Goal: Information Seeking & Learning: Learn about a topic

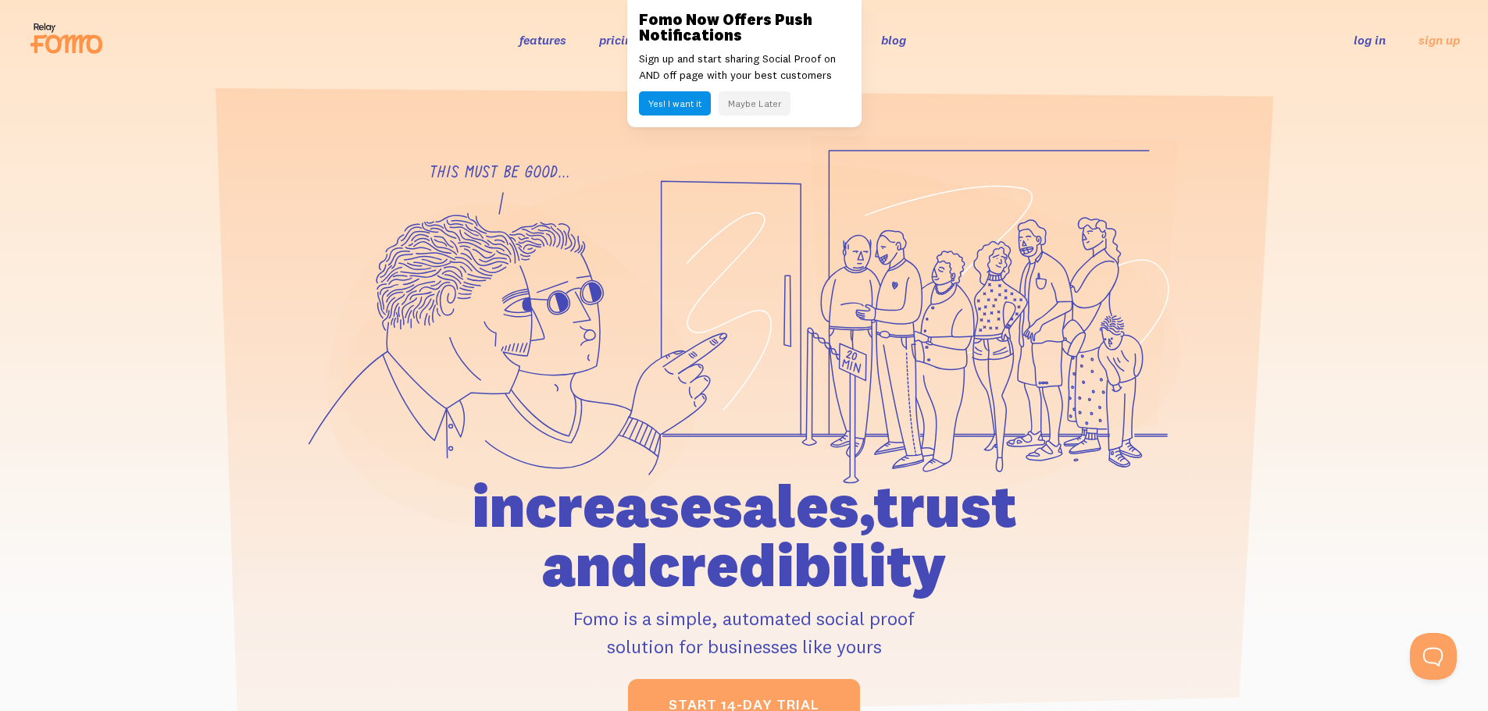
click at [753, 108] on button "Maybe Later" at bounding box center [754, 103] width 72 height 24
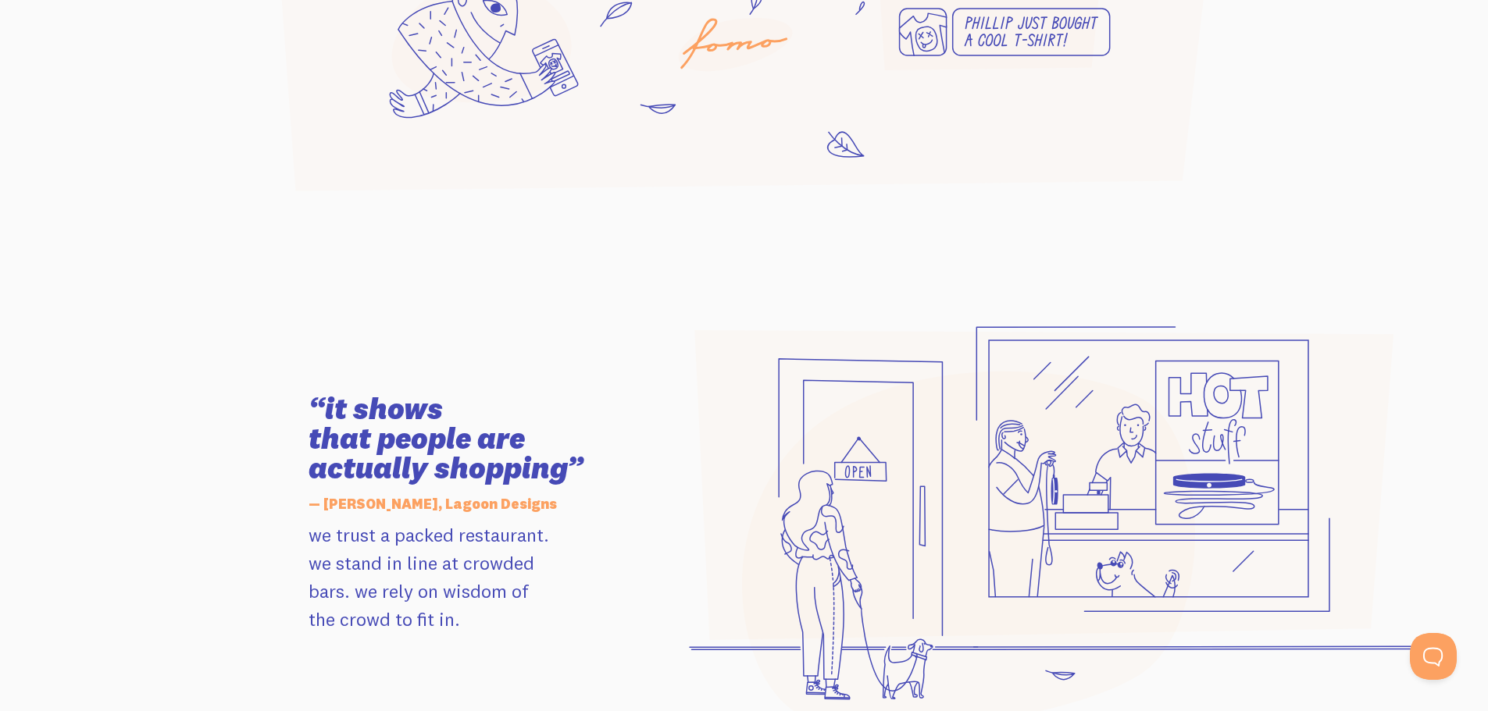
scroll to position [1406, 0]
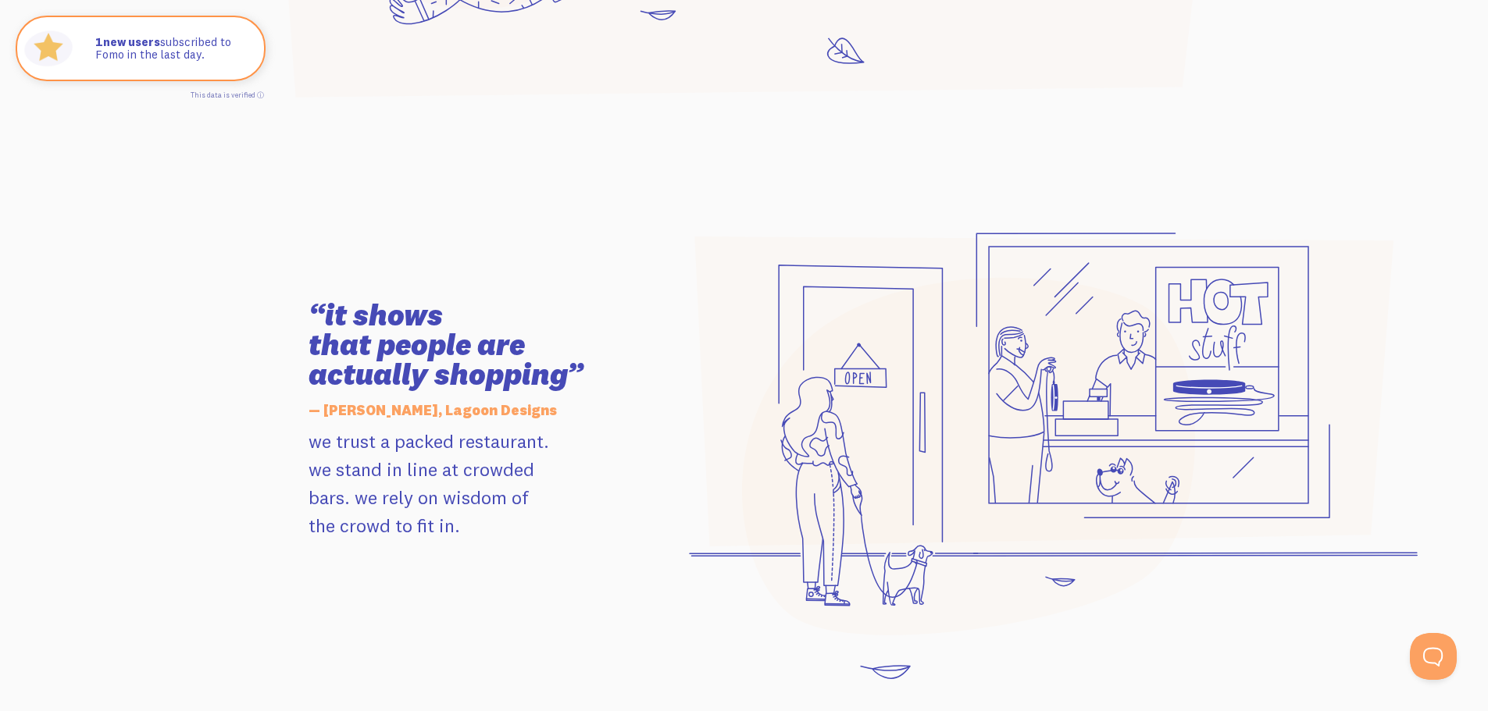
drag, startPoint x: 810, startPoint y: 459, endPoint x: 657, endPoint y: 515, distance: 162.8
click at [644, 522] on div "“it shows that people are actually shopping” — Leah, Lagoon Designs we trust a …" at bounding box center [744, 421] width 890 height 526
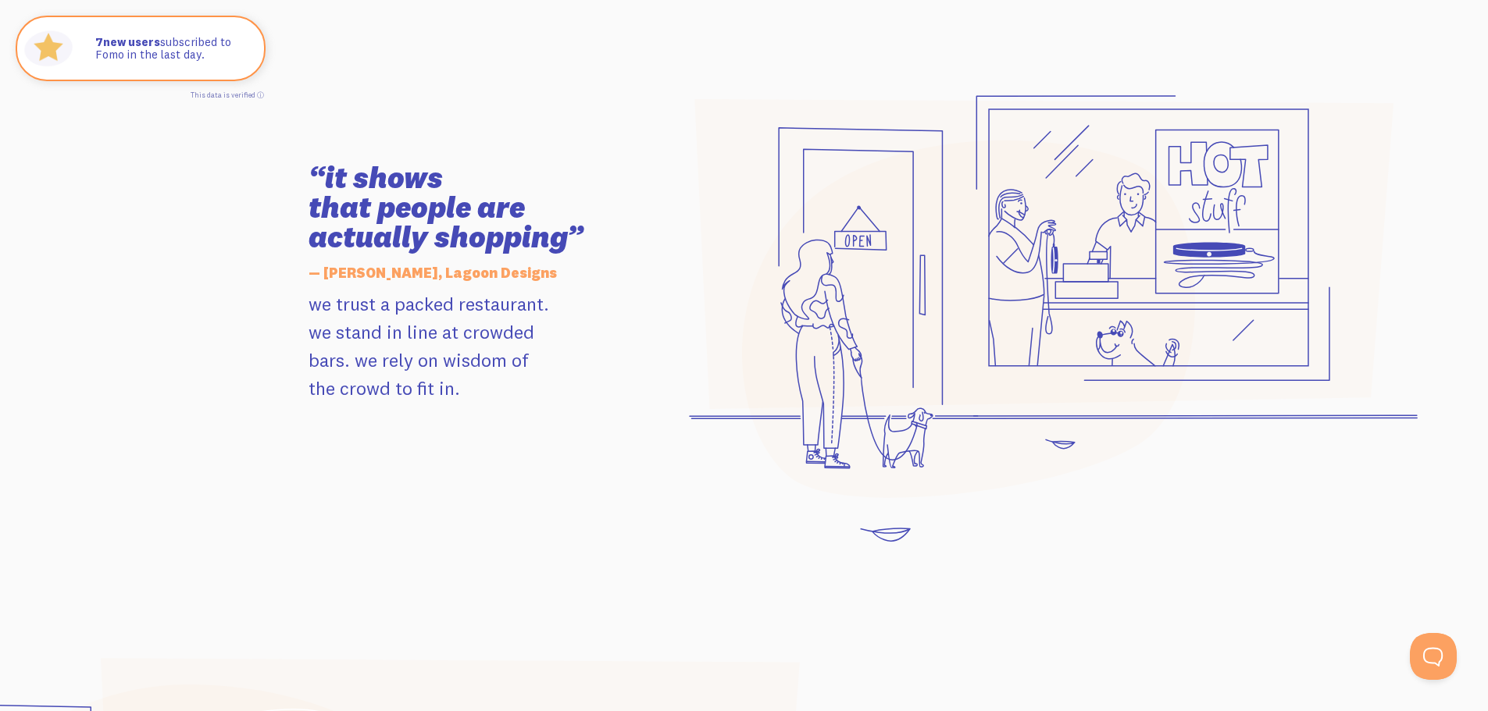
scroll to position [1718, 0]
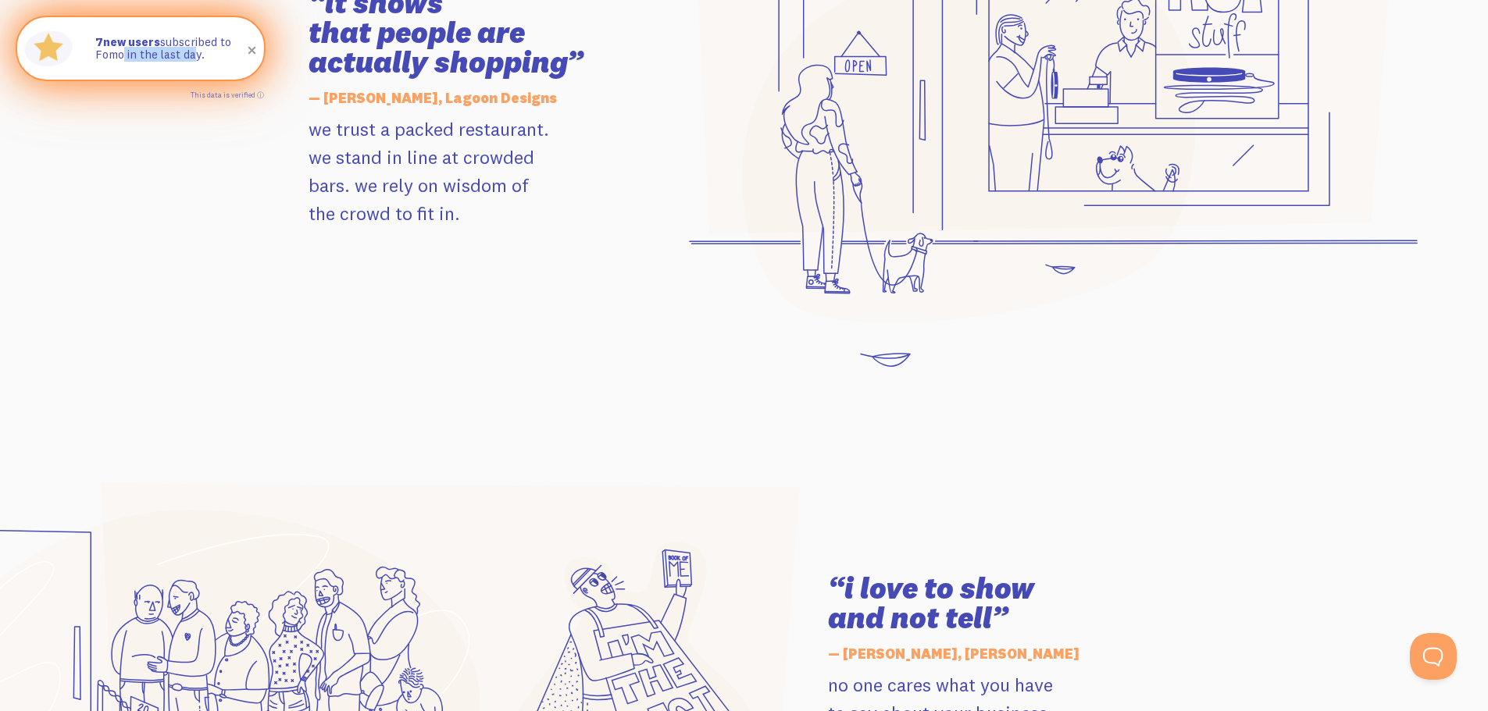
drag, startPoint x: 187, startPoint y: 54, endPoint x: 87, endPoint y: 59, distance: 100.9
click at [97, 62] on div "7 new users subscribed to Fomo in the last day." at bounding box center [172, 48] width 184 height 62
click at [85, 59] on div "7 new users subscribed to Fomo in the last day." at bounding box center [172, 48] width 184 height 62
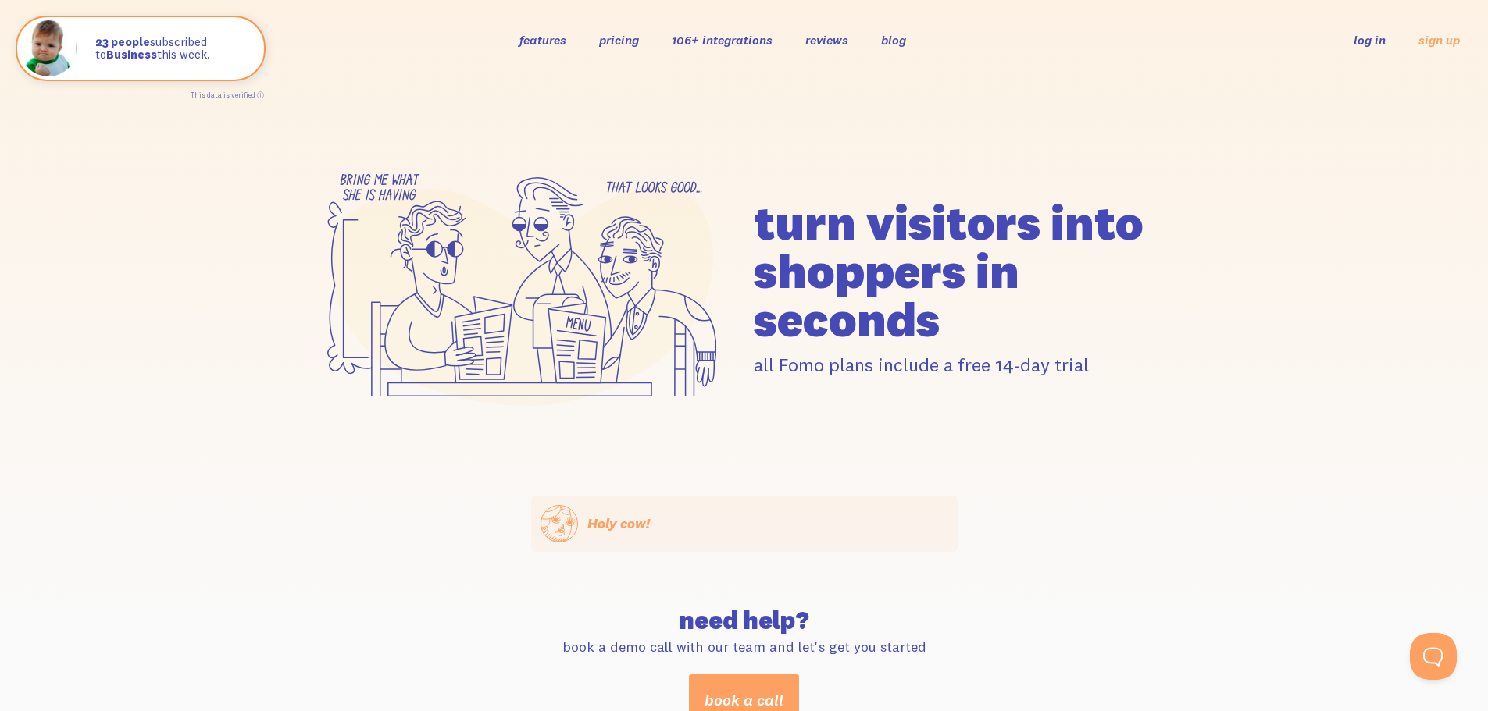
click at [452, 289] on icon at bounding box center [521, 296] width 381 height 220
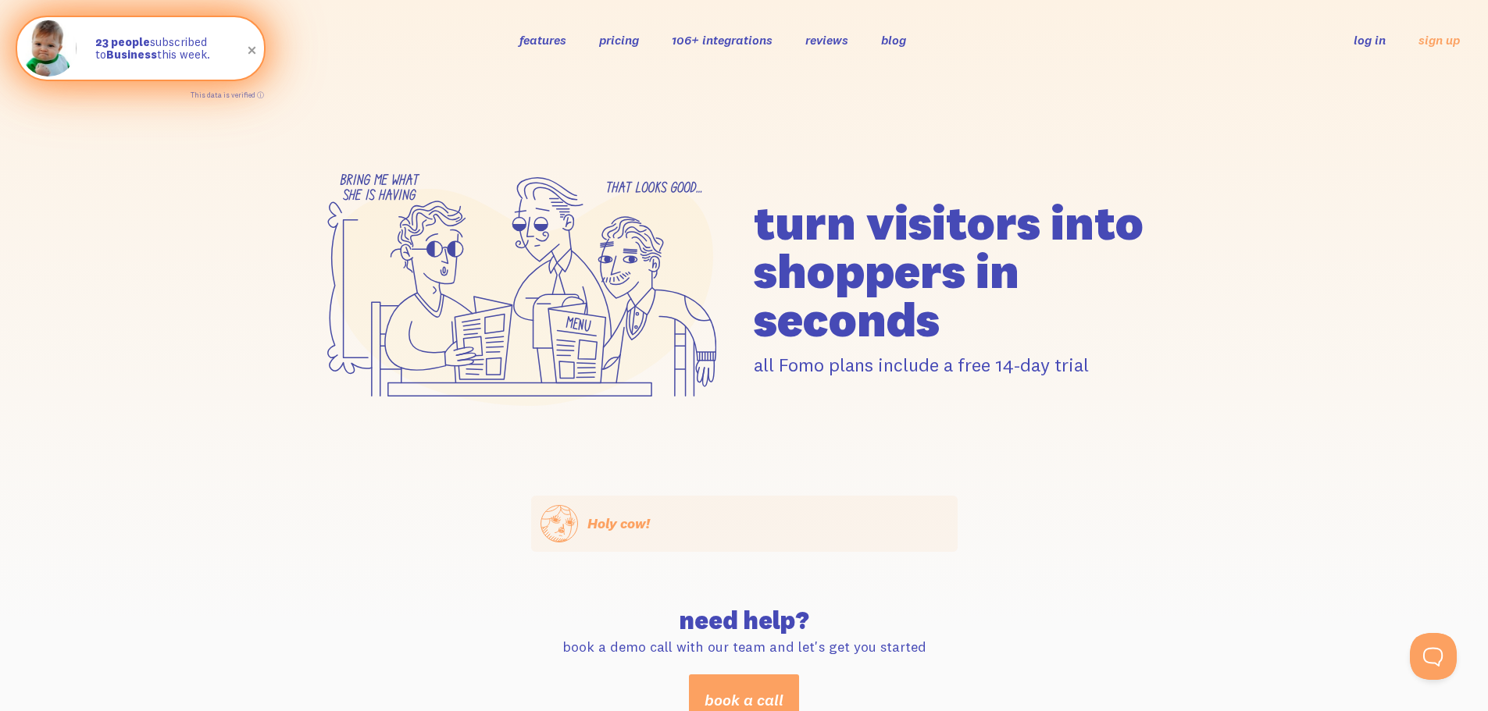
click at [255, 55] on span at bounding box center [252, 50] width 27 height 27
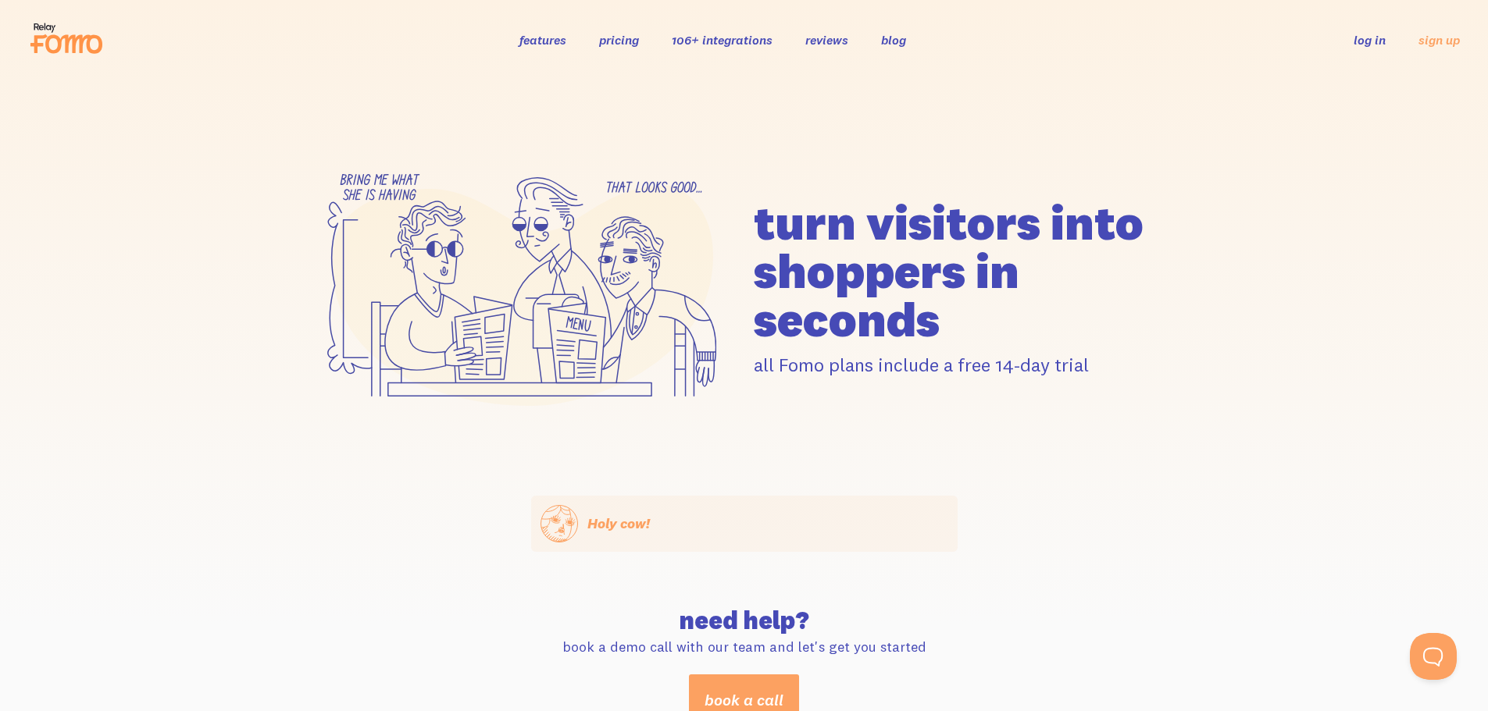
click at [50, 44] on icon at bounding box center [66, 38] width 77 height 39
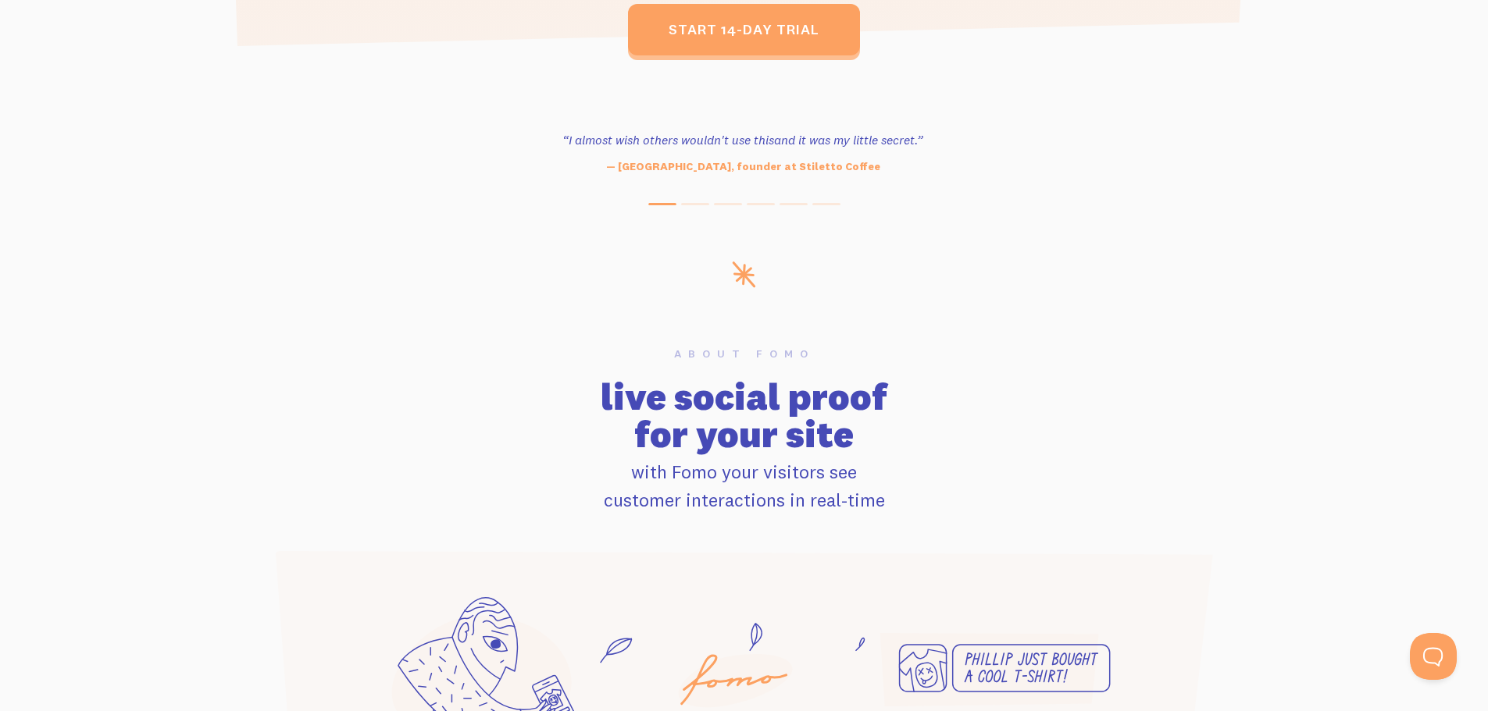
scroll to position [547, 0]
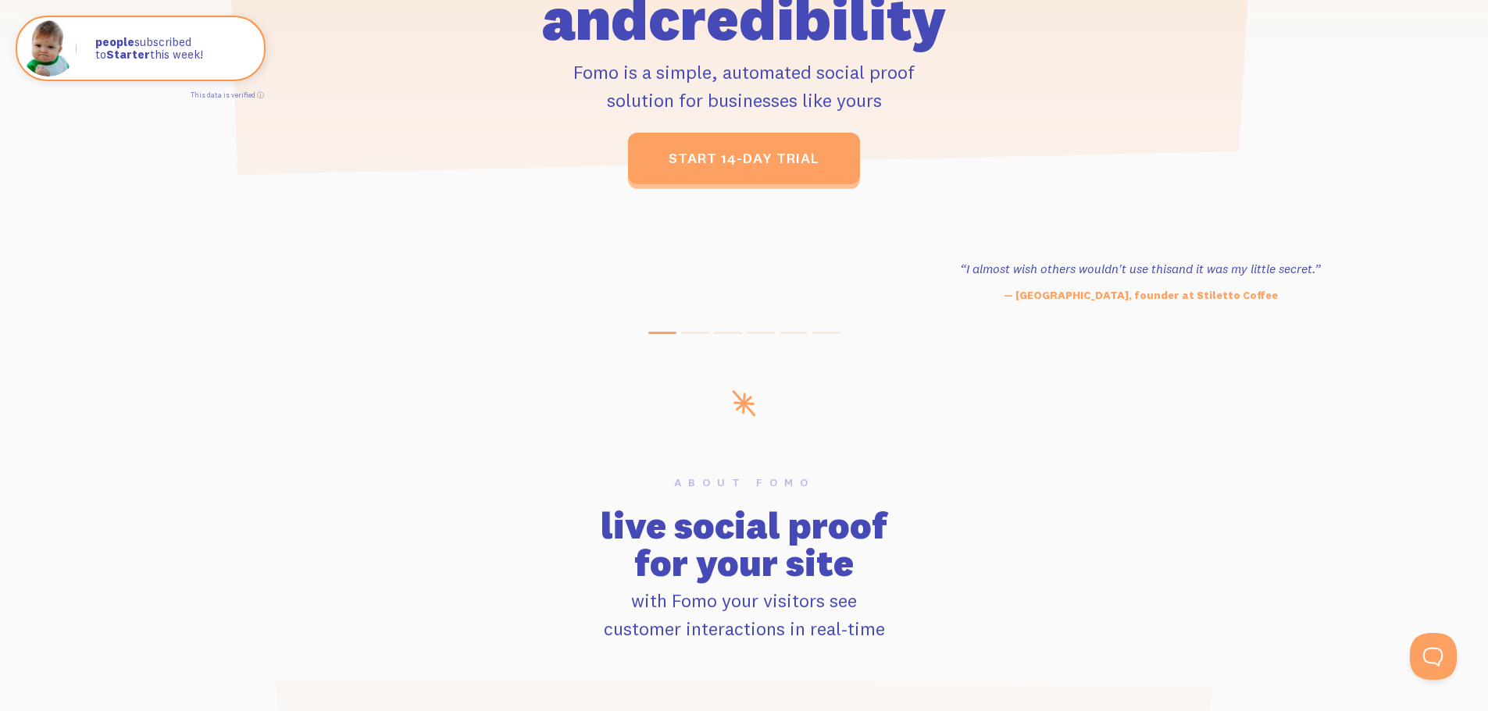
drag, startPoint x: 553, startPoint y: 260, endPoint x: 953, endPoint y: 291, distance: 401.0
drag, startPoint x: 883, startPoint y: 308, endPoint x: 1092, endPoint y: 313, distance: 208.5
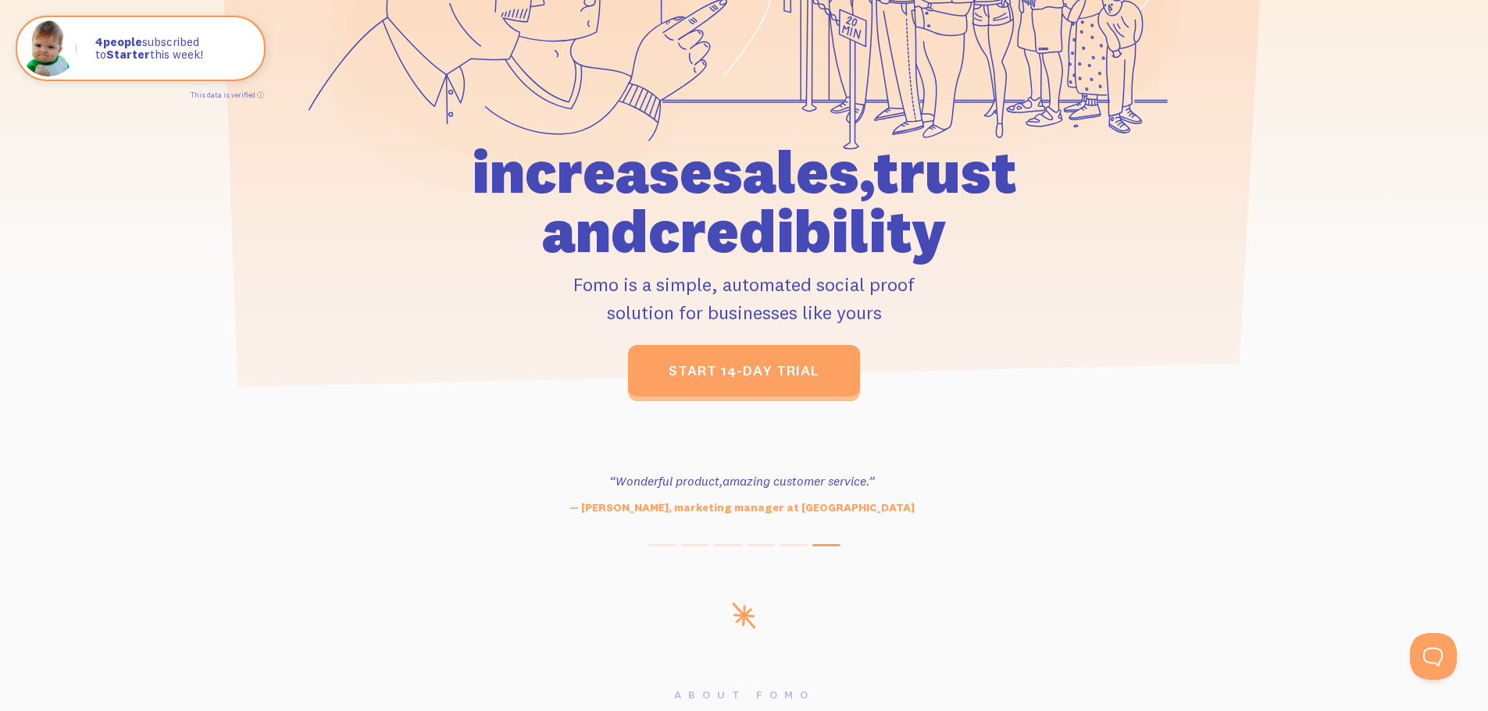
scroll to position [0, 0]
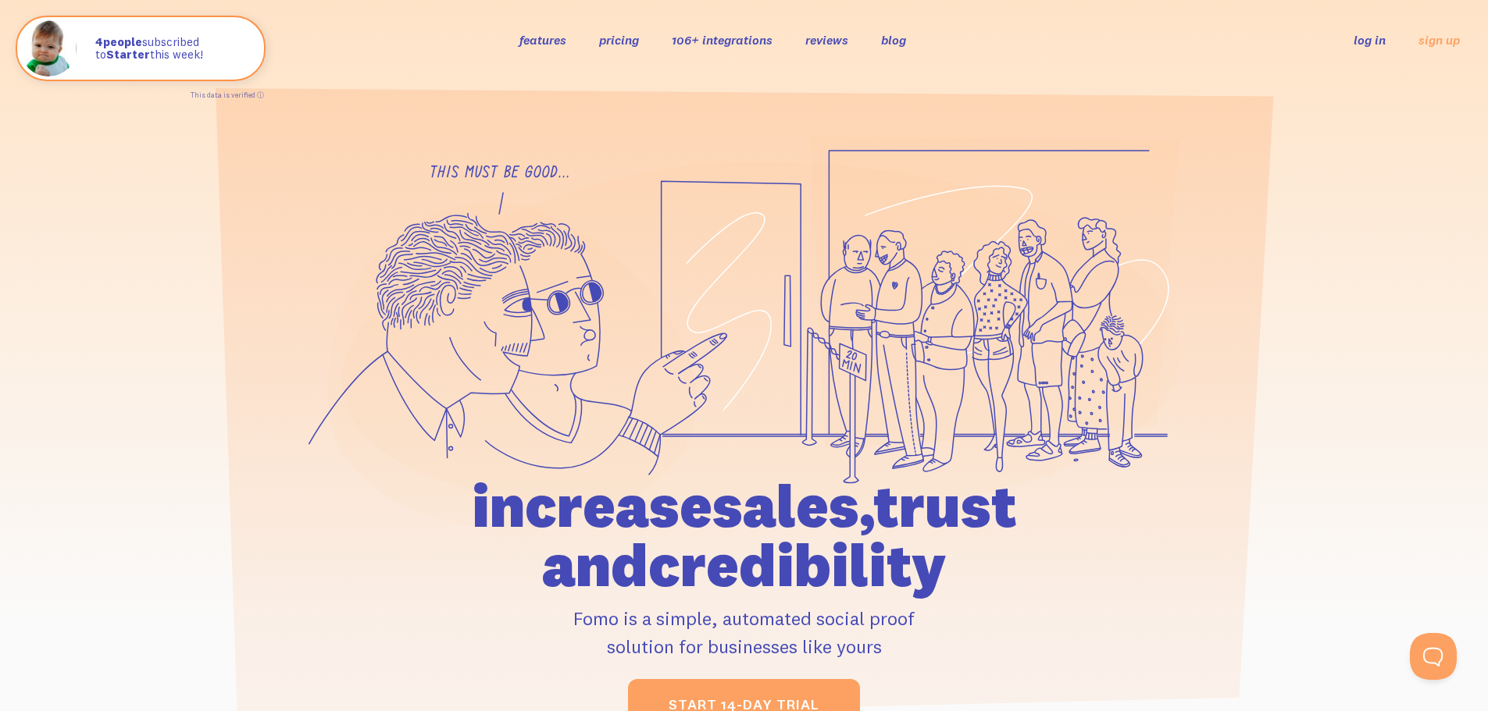
click at [615, 41] on link "pricing" at bounding box center [619, 40] width 40 height 16
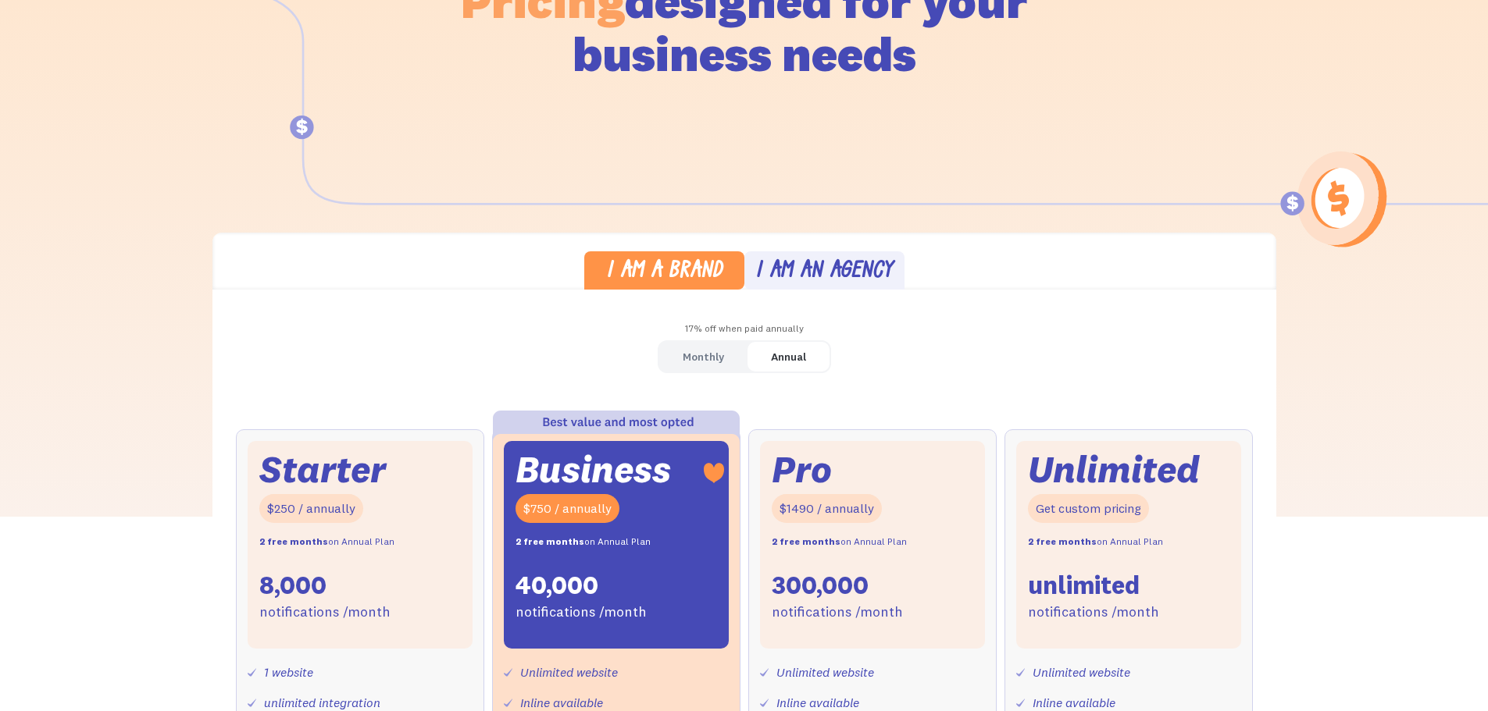
scroll to position [312, 0]
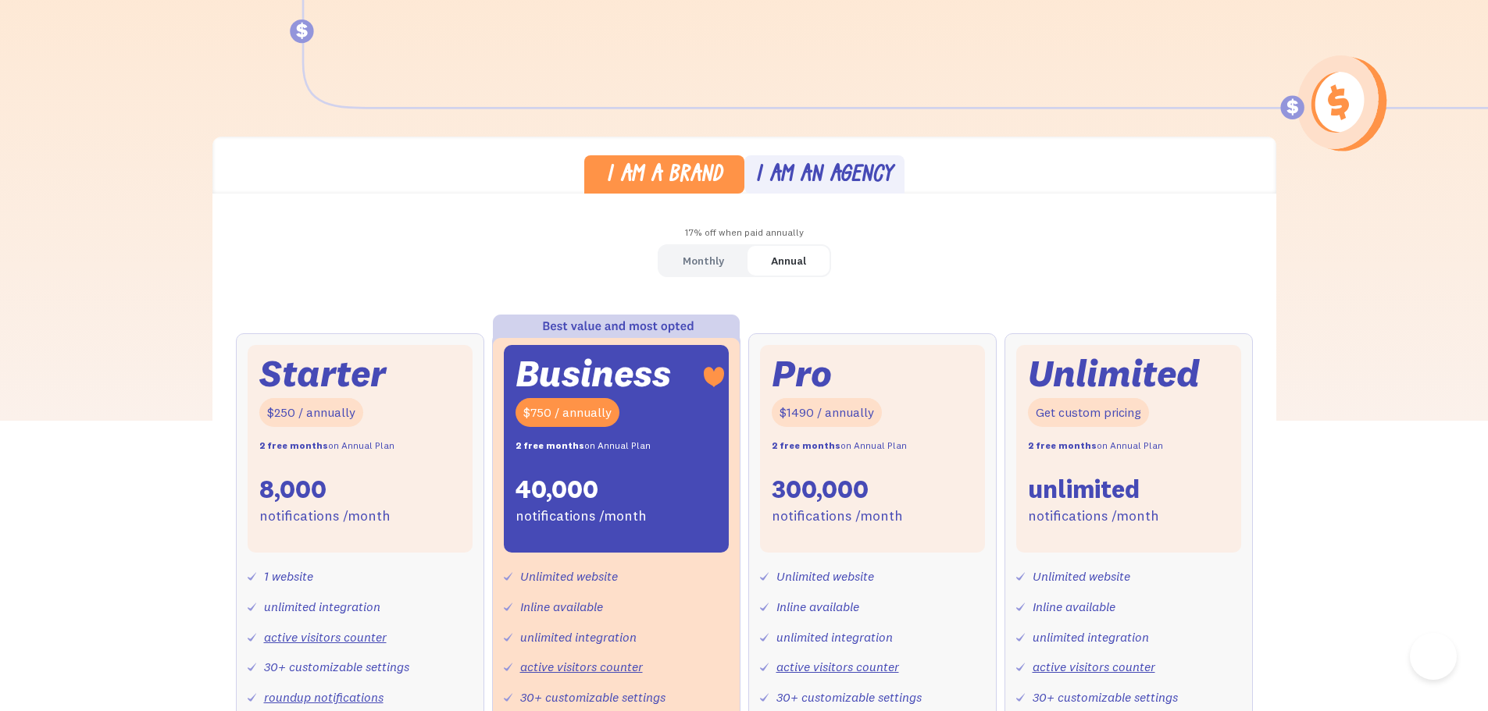
click at [831, 179] on div "I am an agency" at bounding box center [823, 176] width 137 height 23
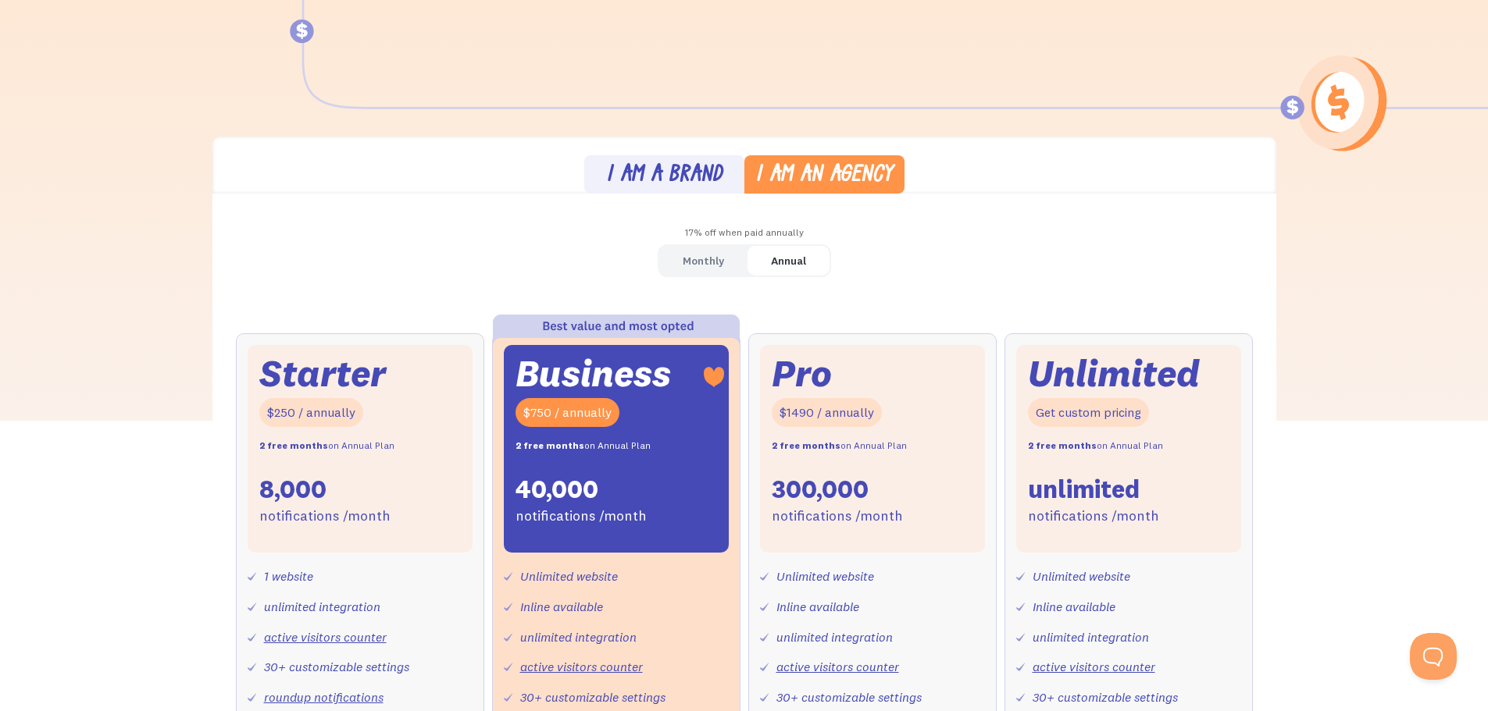
click at [651, 184] on div "I am a brand" at bounding box center [664, 176] width 116 height 23
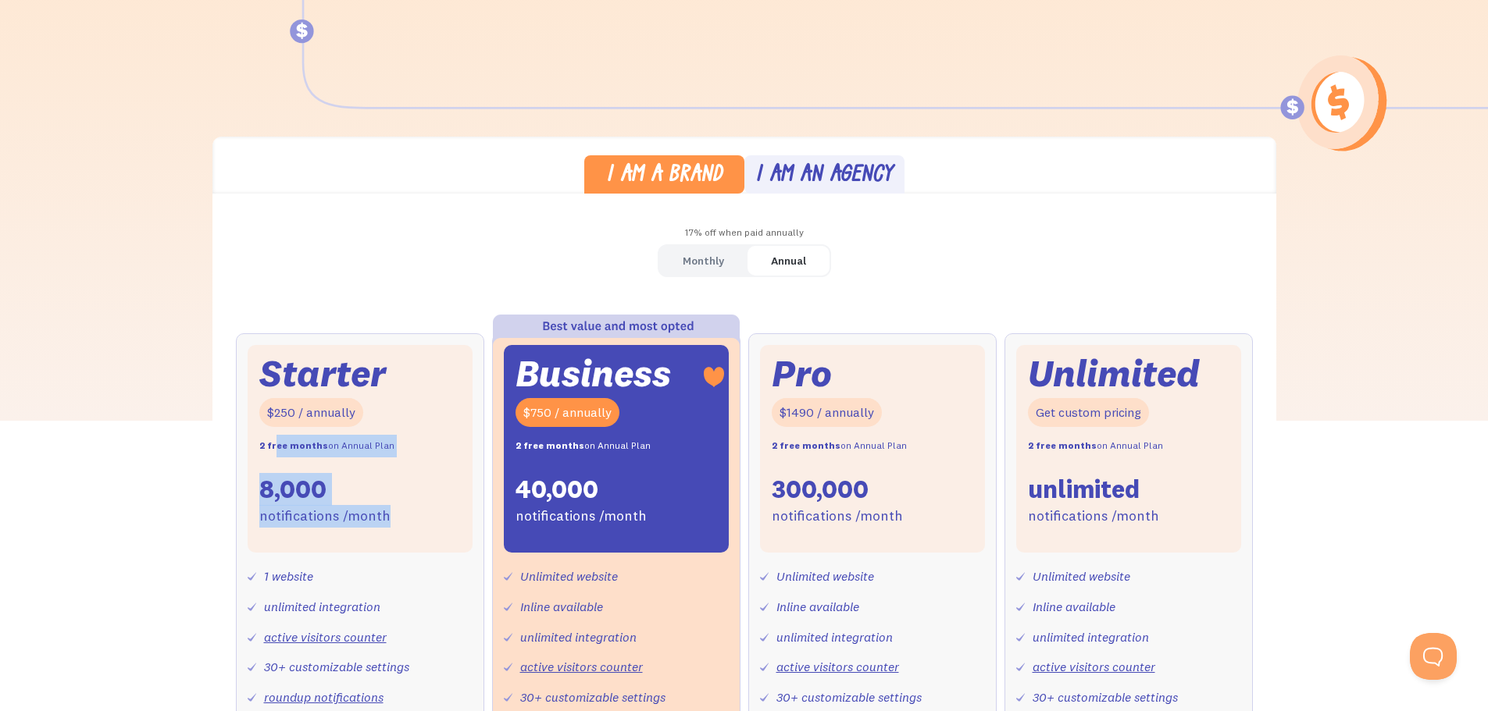
drag, startPoint x: 360, startPoint y: 476, endPoint x: 390, endPoint y: 511, distance: 45.9
click at [390, 511] on div "Starter $250 / annually 2 free months on Annual Plan 8,000 notifications /month" at bounding box center [360, 449] width 225 height 208
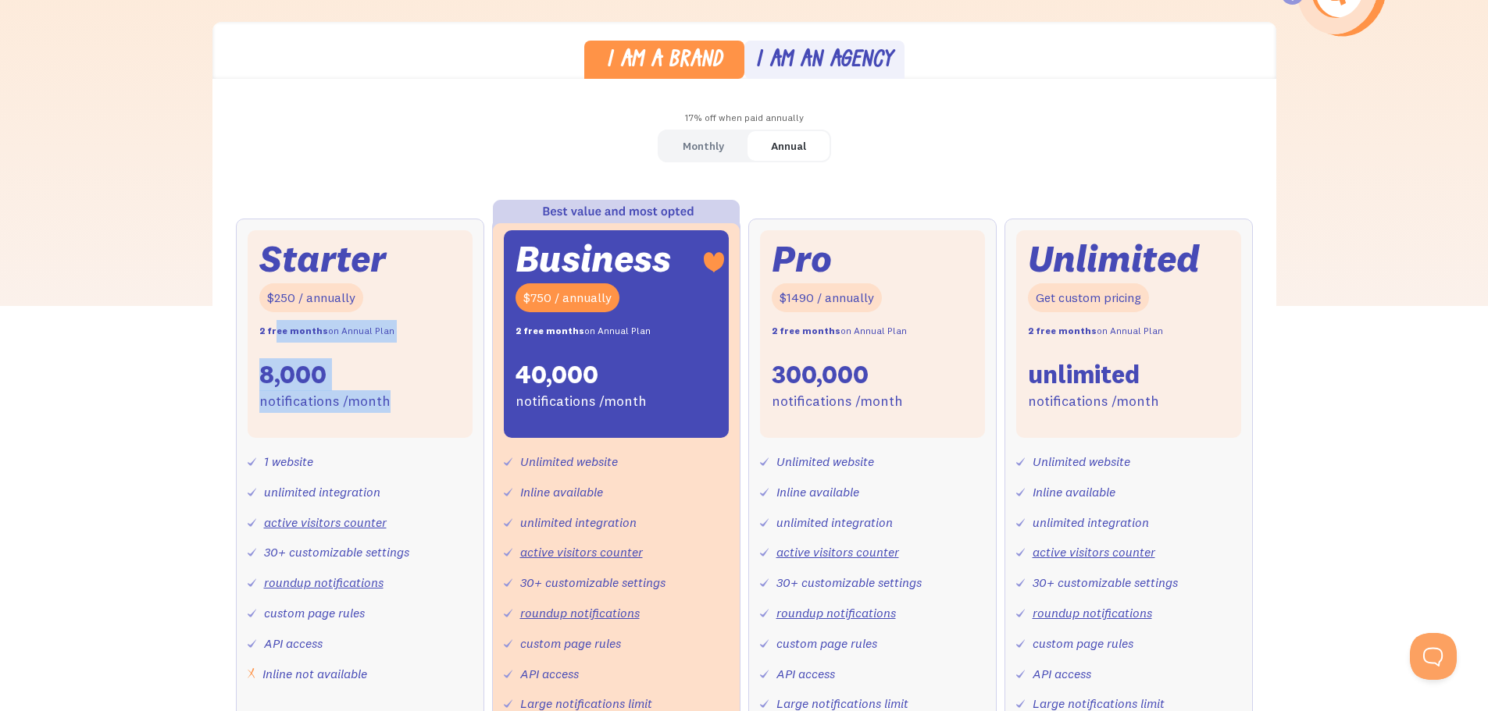
scroll to position [547, 0]
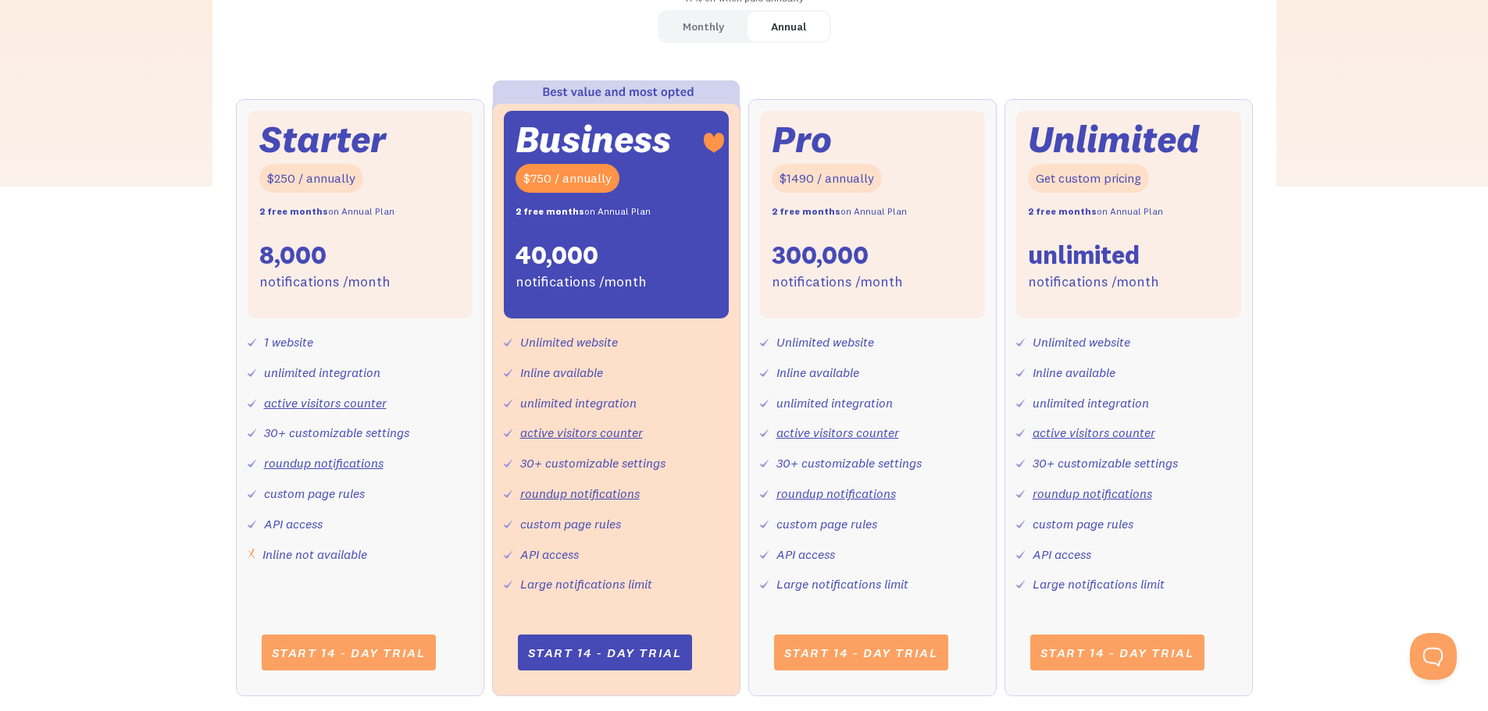
click at [102, 365] on div "I am a brand I am an agency 17% off when paid annually Monthly Annual Starter $…" at bounding box center [744, 314] width 1488 height 825
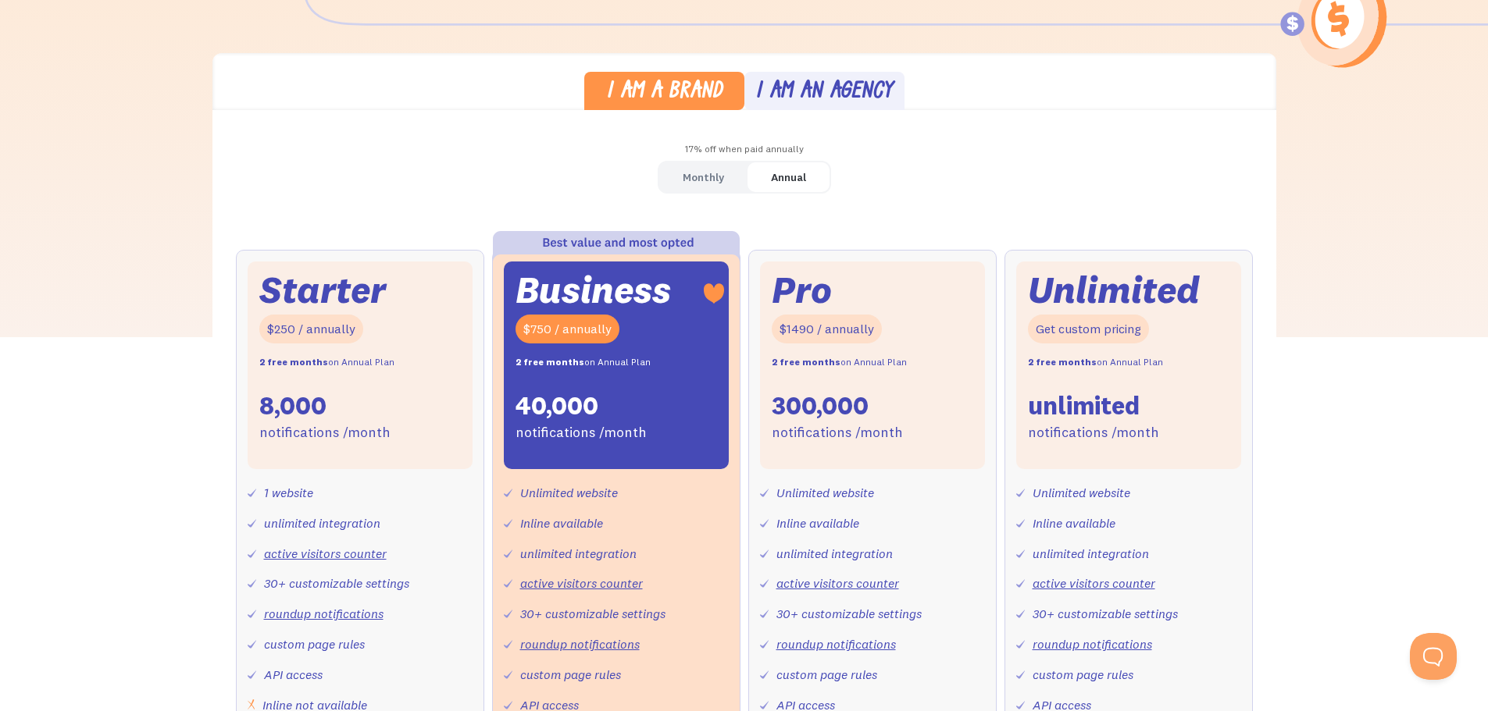
scroll to position [390, 0]
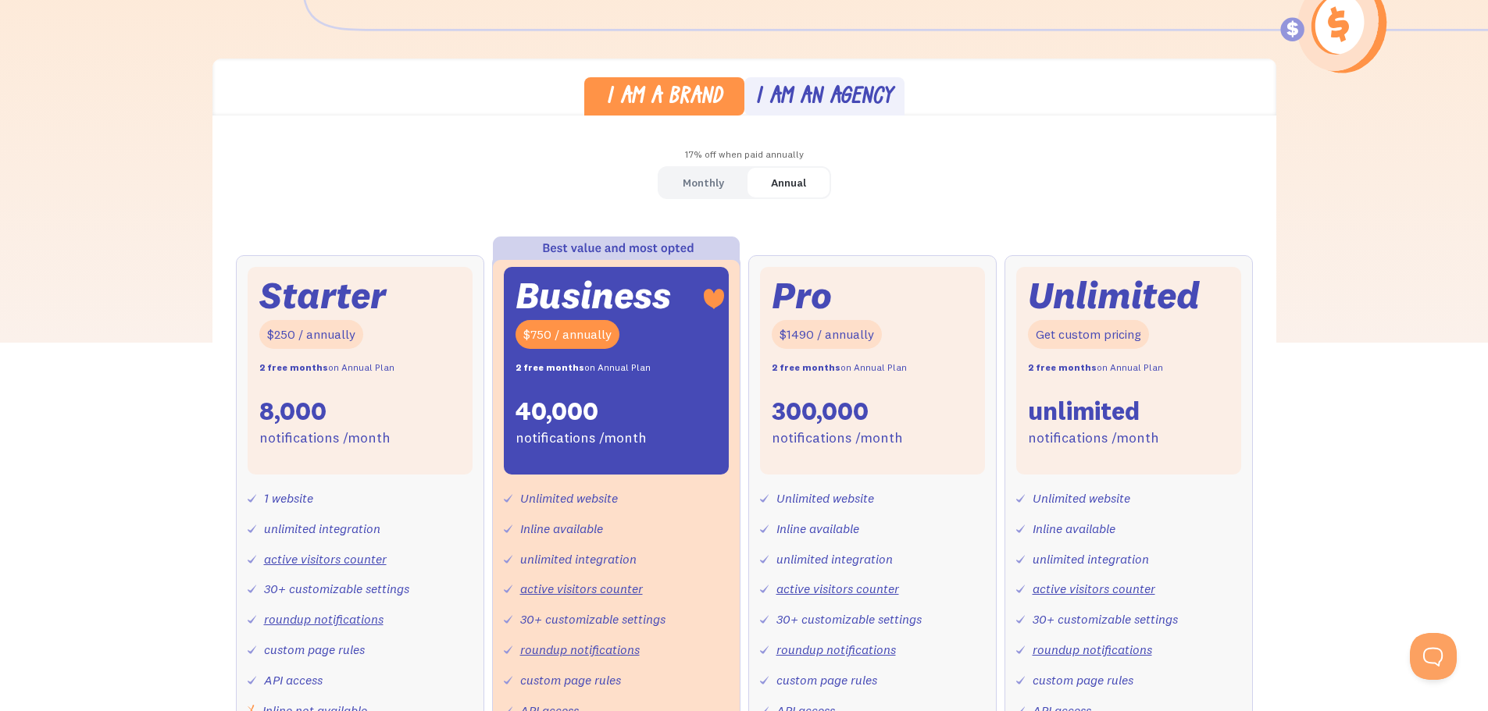
click at [759, 187] on link "Annual" at bounding box center [788, 183] width 82 height 30
click at [688, 191] on div "Monthly" at bounding box center [702, 183] width 41 height 23
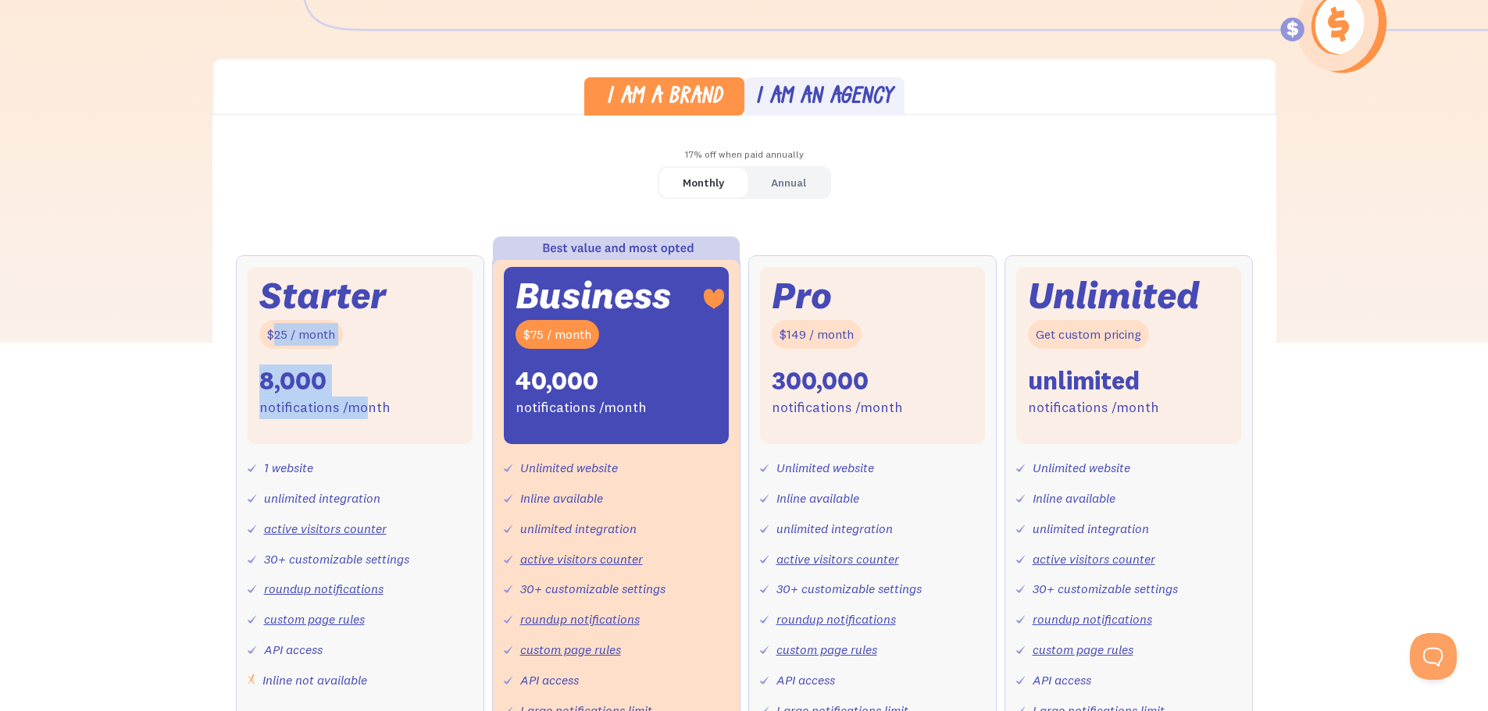
drag, startPoint x: 272, startPoint y: 339, endPoint x: 362, endPoint y: 392, distance: 104.3
click at [362, 392] on div "Starter $25 / month 8,000 notifications /month" at bounding box center [360, 355] width 225 height 177
click at [123, 441] on div "I am a brand I am an agency 17% off when paid annually Monthly Annual Starter $…" at bounding box center [744, 456] width 1488 height 795
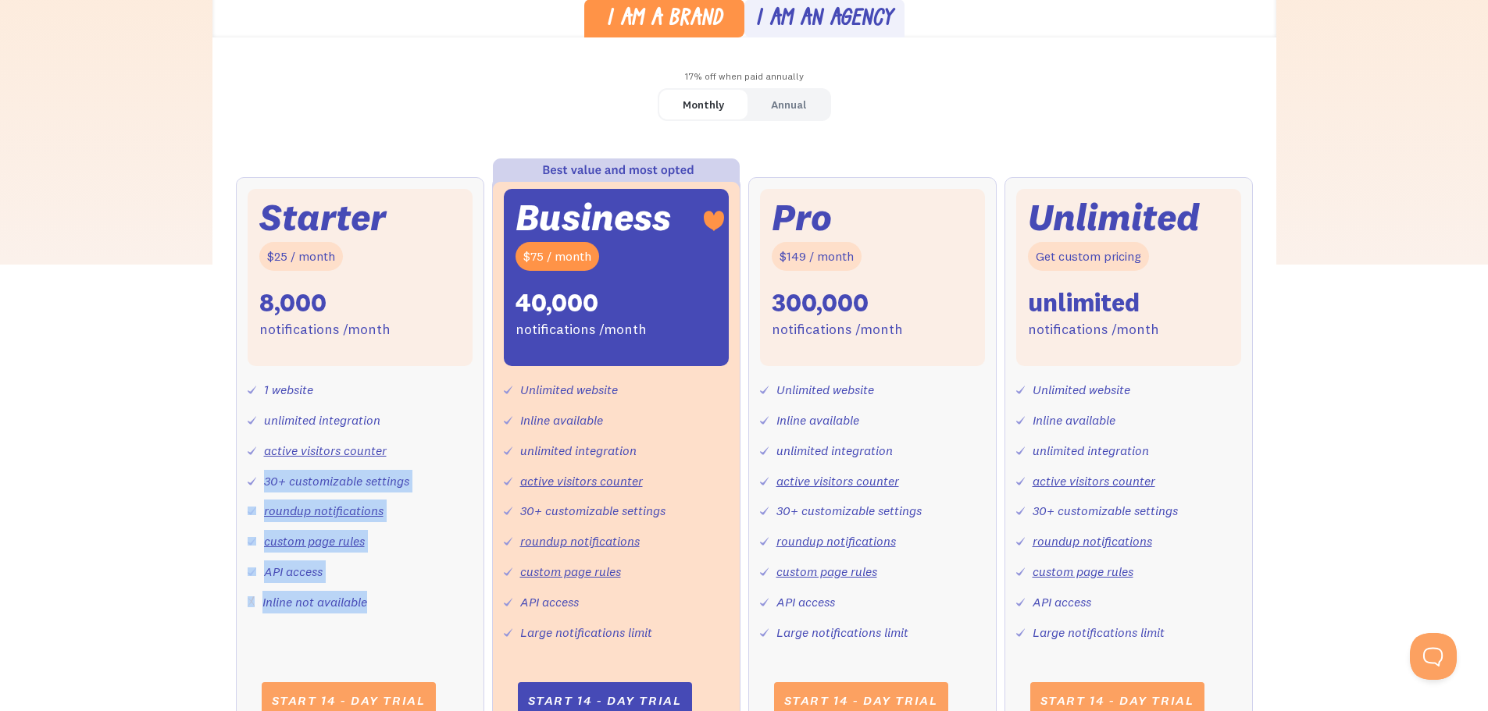
drag, startPoint x: 326, startPoint y: 484, endPoint x: 391, endPoint y: 586, distance: 120.9
click at [391, 586] on div "1 website unlimited integration active visitors counter 30+ customizable settin…" at bounding box center [360, 489] width 225 height 247
click at [413, 574] on div "1 website unlimited integration active visitors counter 30+ customizable settin…" at bounding box center [360, 489] width 225 height 247
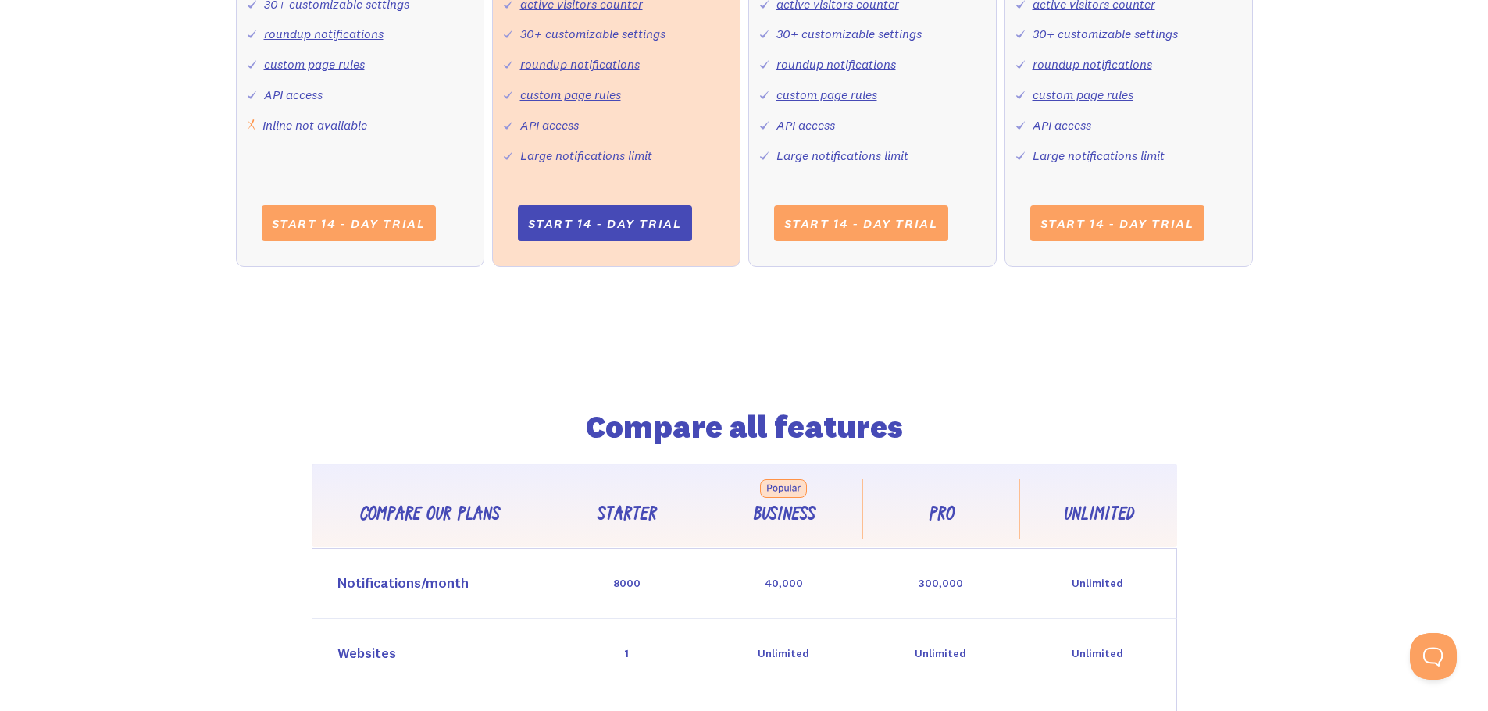
scroll to position [0, 0]
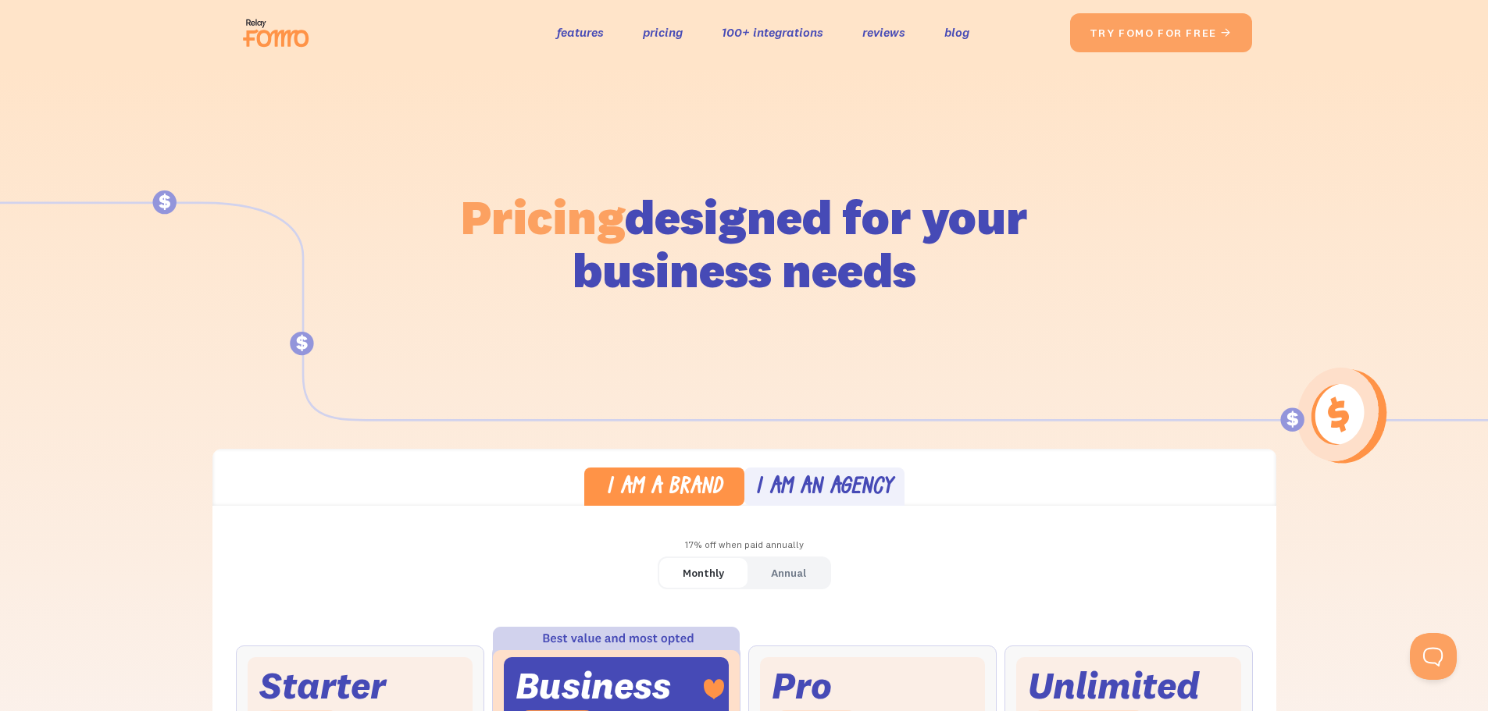
click at [265, 41] on img at bounding box center [280, 33] width 87 height 50
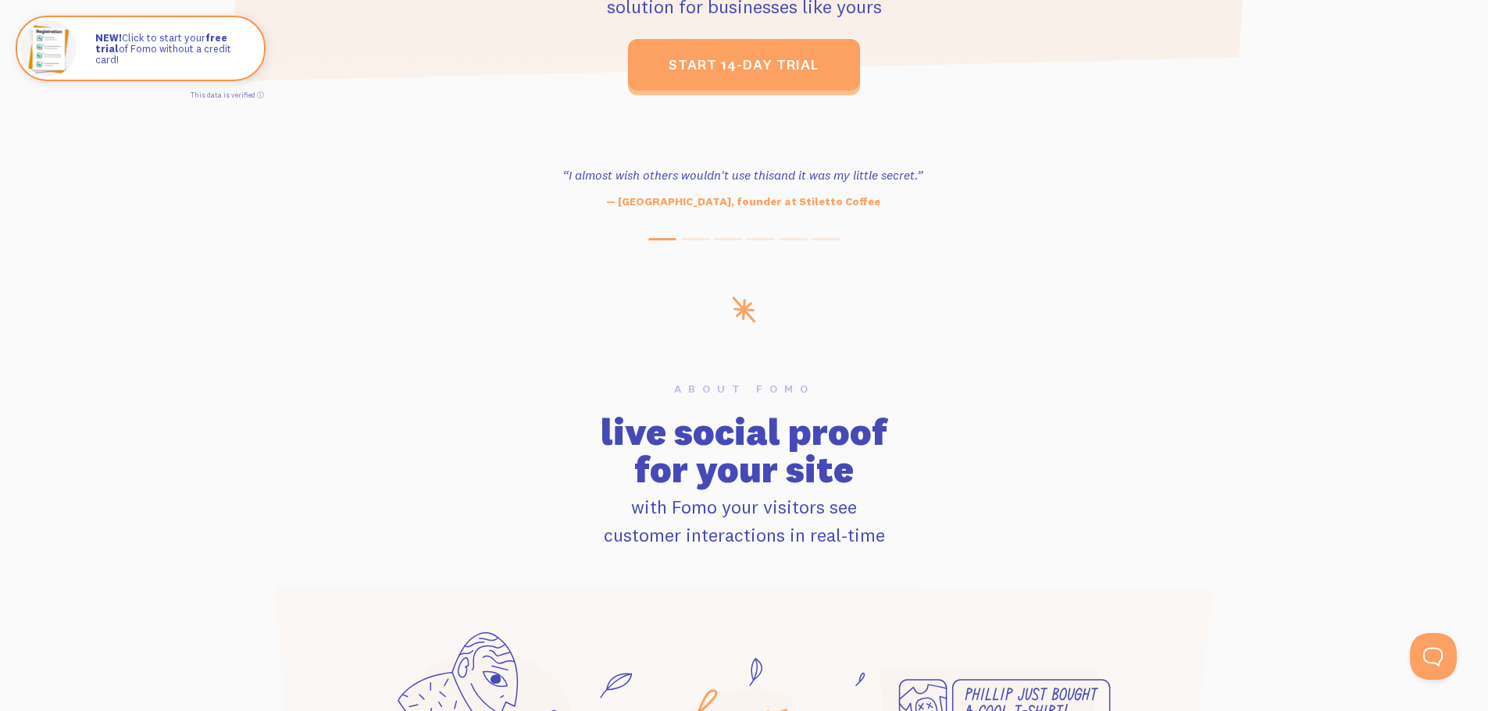
scroll to position [625, 0]
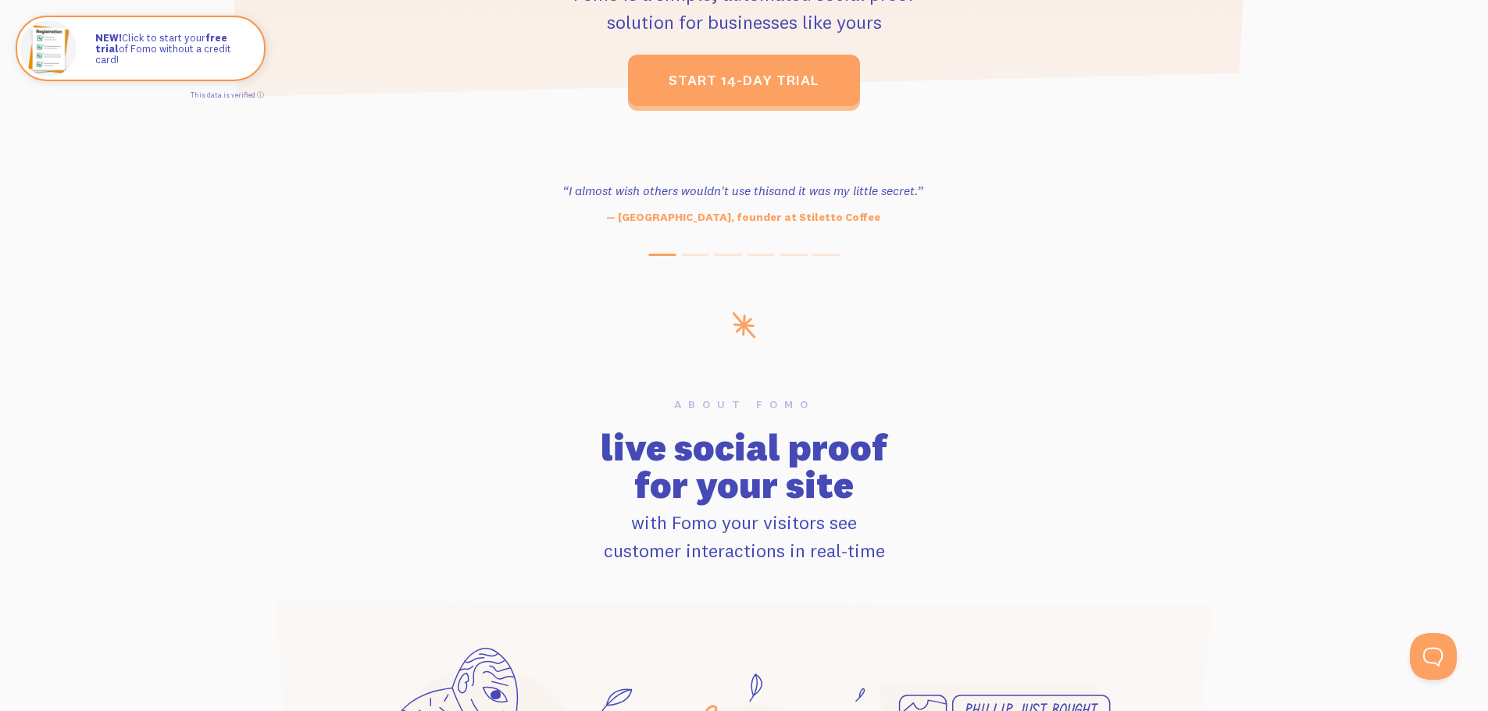
drag, startPoint x: 802, startPoint y: 226, endPoint x: 704, endPoint y: 235, distance: 98.8
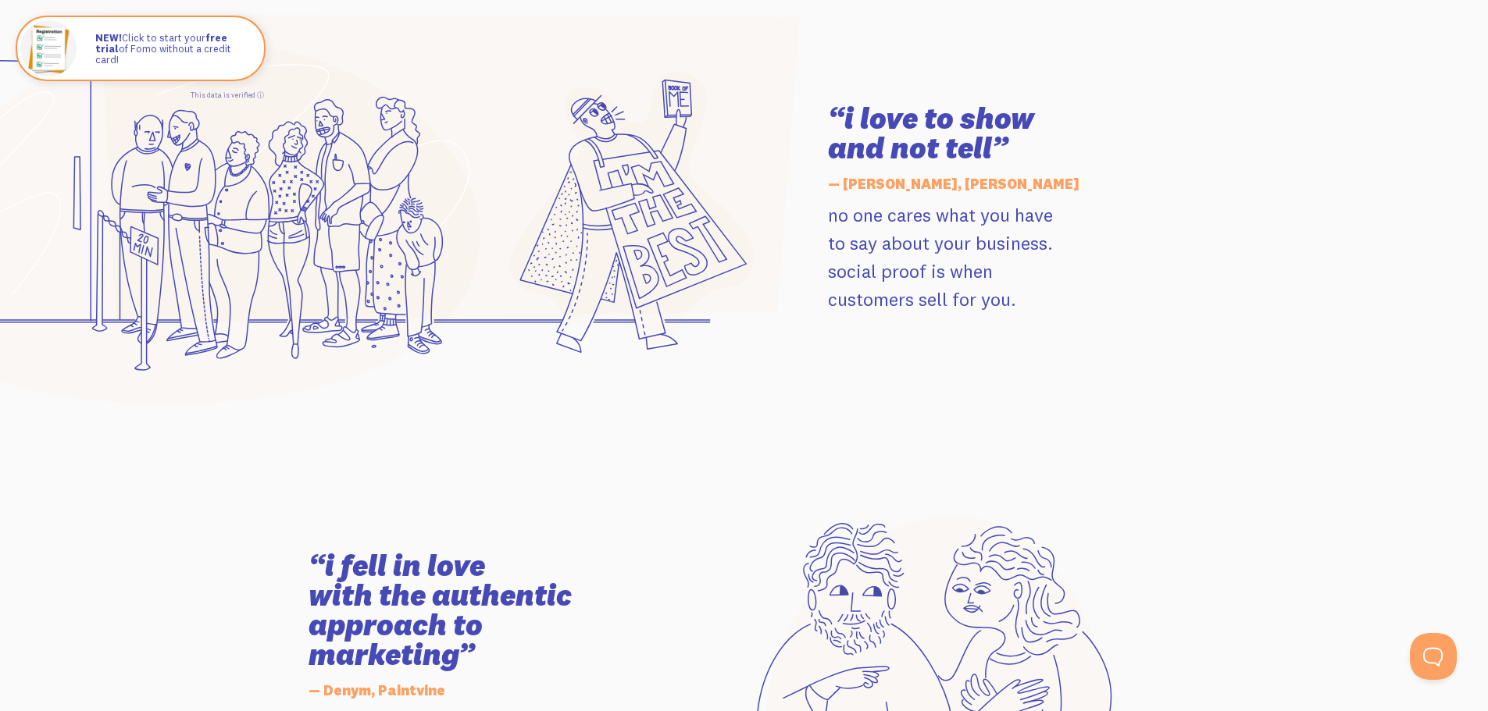
scroll to position [2343, 0]
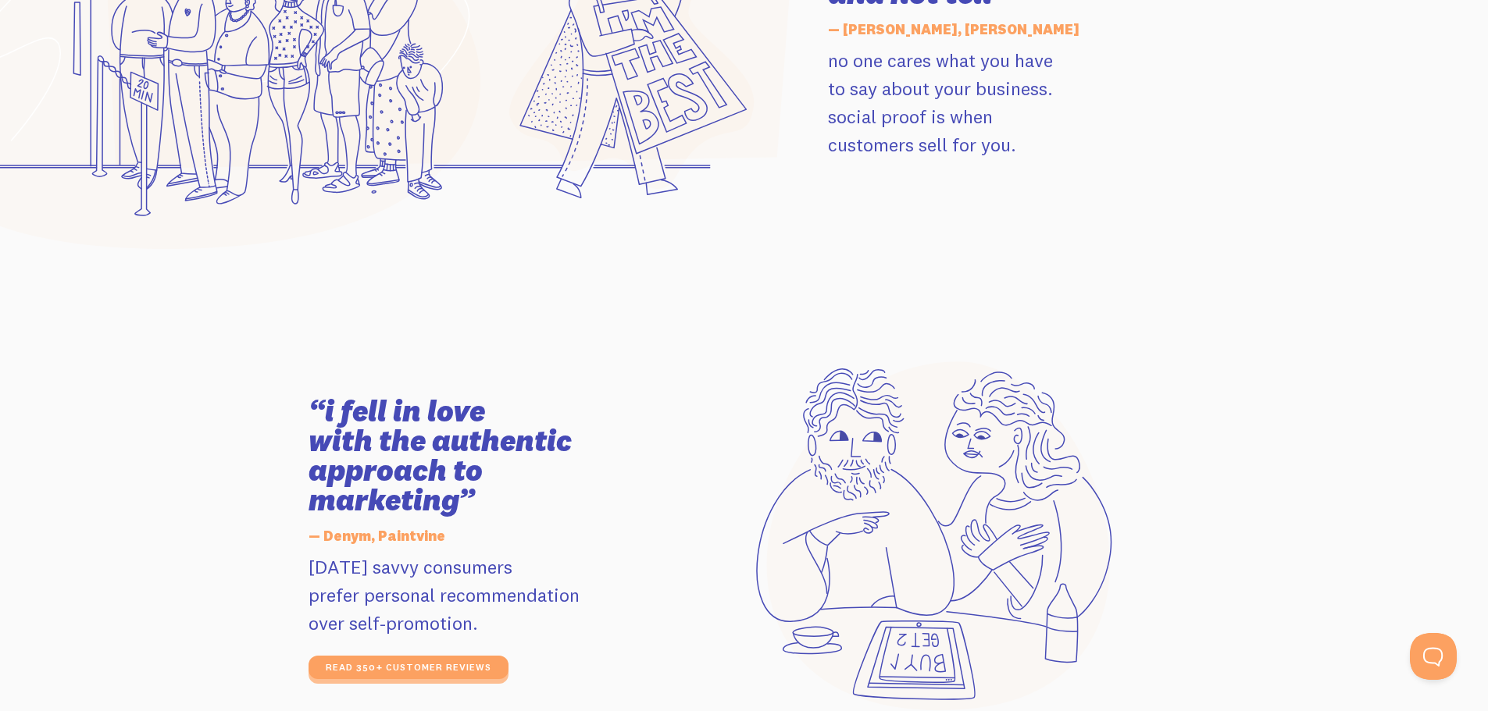
drag, startPoint x: 325, startPoint y: 412, endPoint x: 454, endPoint y: 500, distance: 156.8
click at [454, 500] on h3 "“i fell in love with the authentic approach to marketing”" at bounding box center [484, 456] width 352 height 119
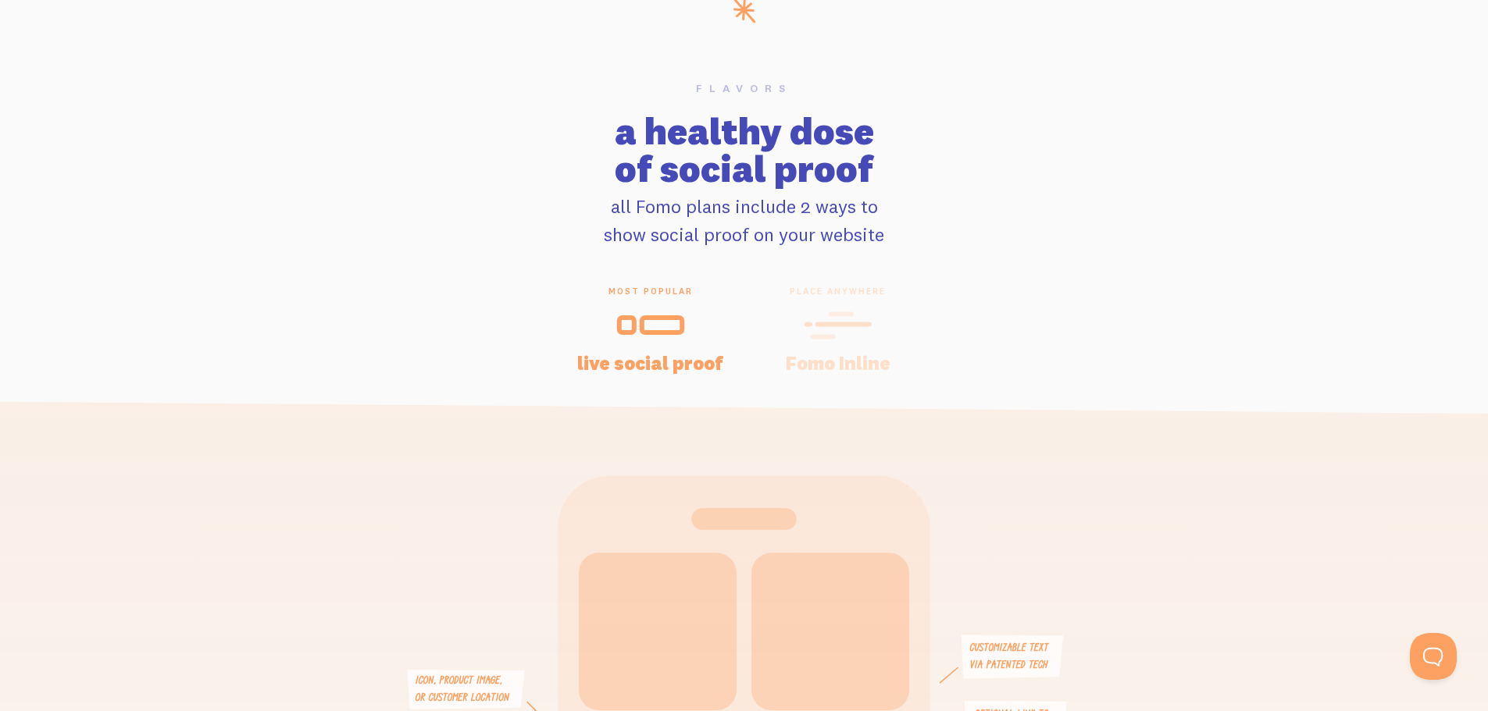
scroll to position [3202, 0]
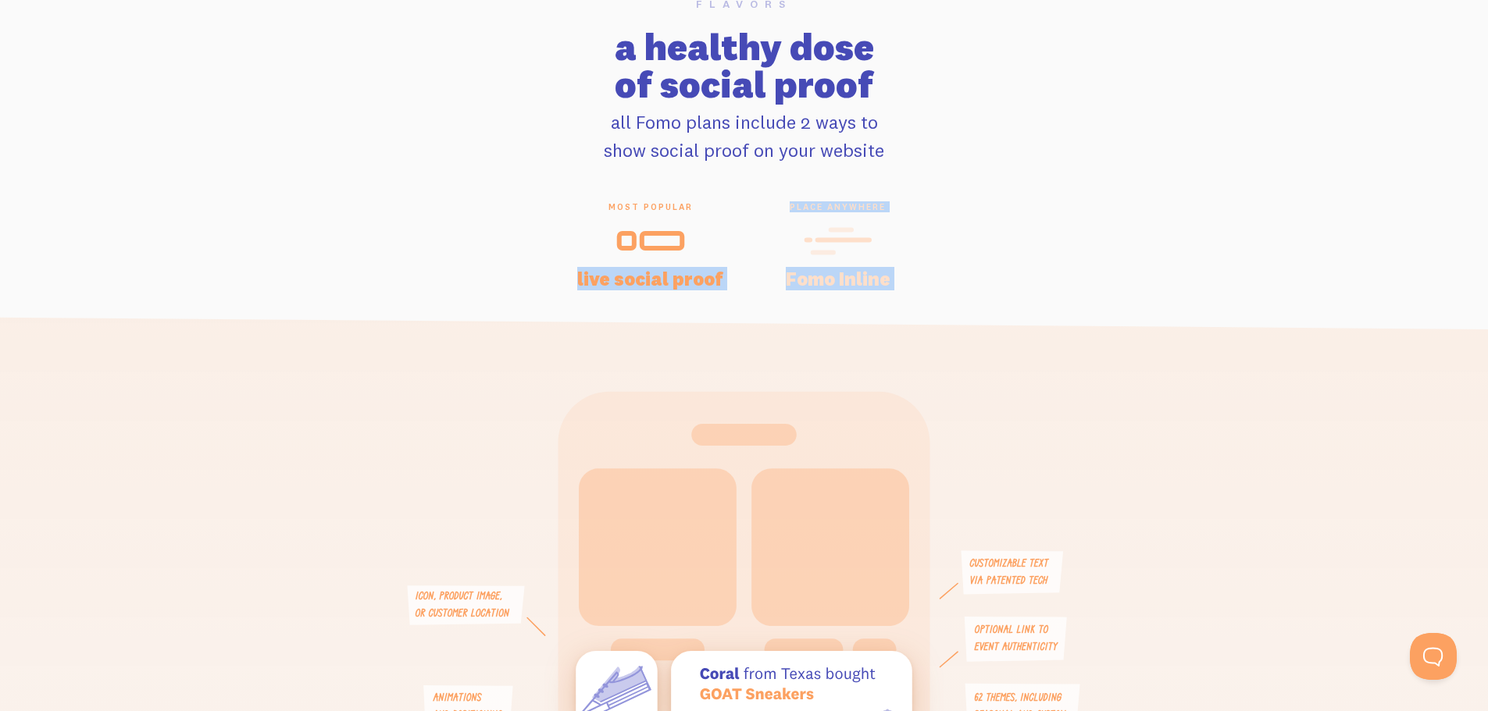
drag, startPoint x: 690, startPoint y: 264, endPoint x: 764, endPoint y: 307, distance: 86.4
click at [764, 307] on div "most popular live social proof place anywhere Fomo Inline live Fomo notificatio…" at bounding box center [744, 569] width 1488 height 737
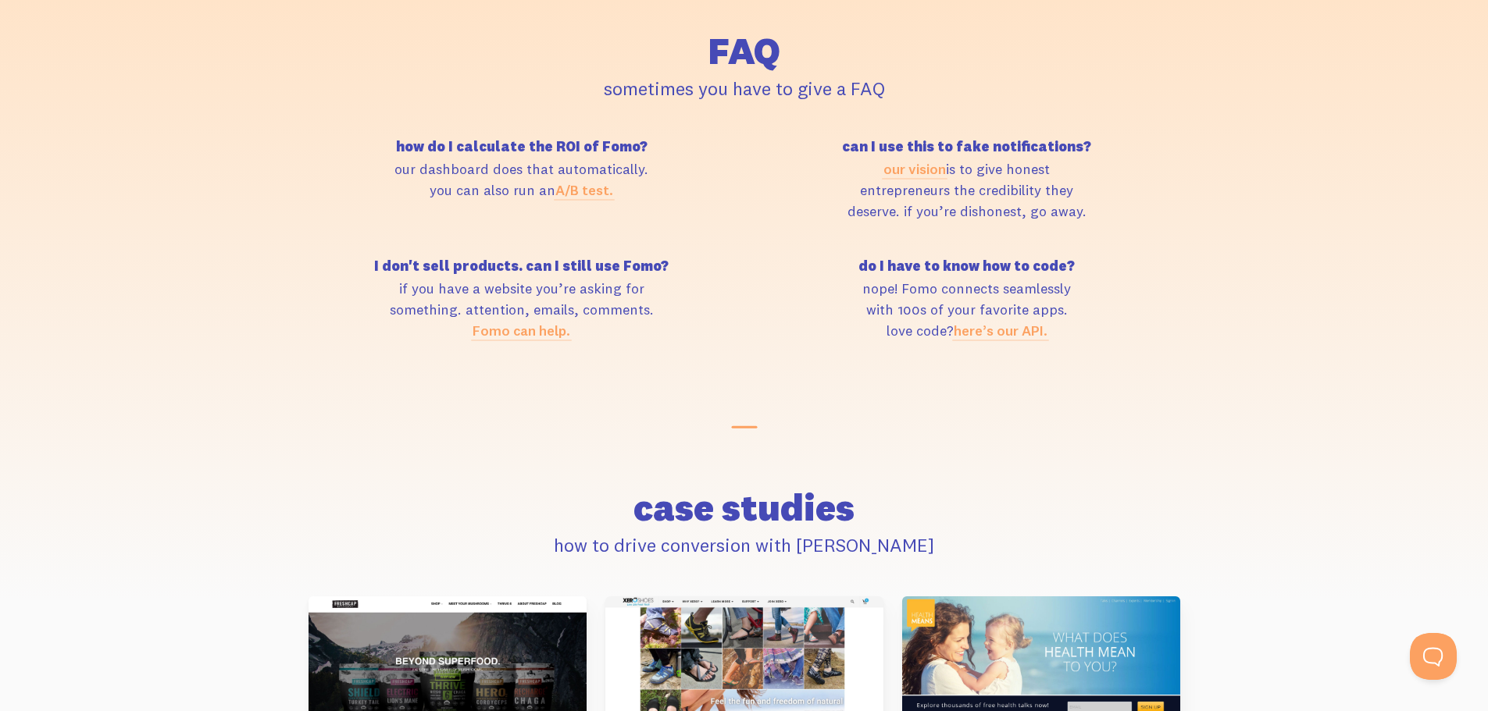
scroll to position [6637, 0]
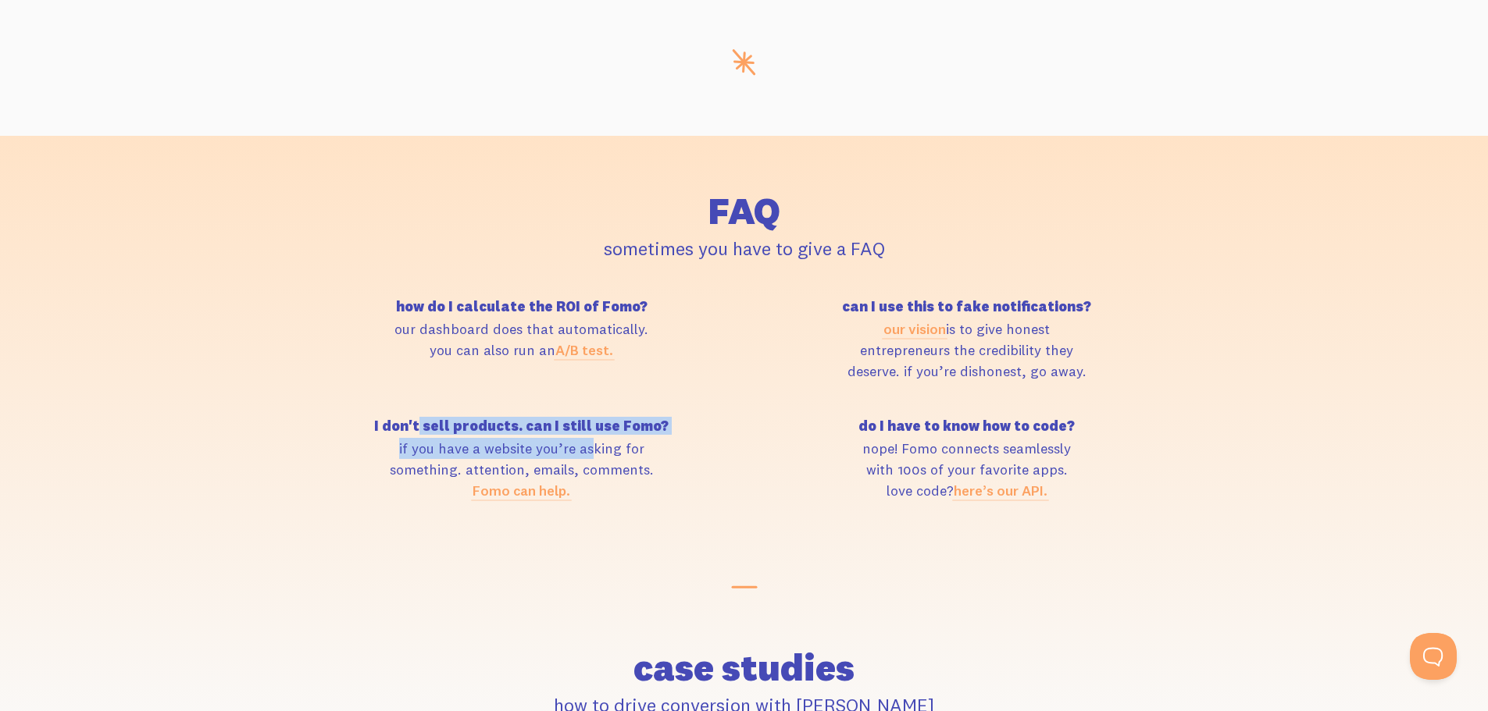
drag, startPoint x: 386, startPoint y: 422, endPoint x: 554, endPoint y: 443, distance: 170.0
click at [554, 443] on div "I don't sell products. can I still use Fomo? if you have a website you’re askin…" at bounding box center [521, 460] width 445 height 82
click at [750, 487] on div "do I have to know how to code? nope! Fomo connects seamlessly with 100s of your…" at bounding box center [966, 460] width 445 height 82
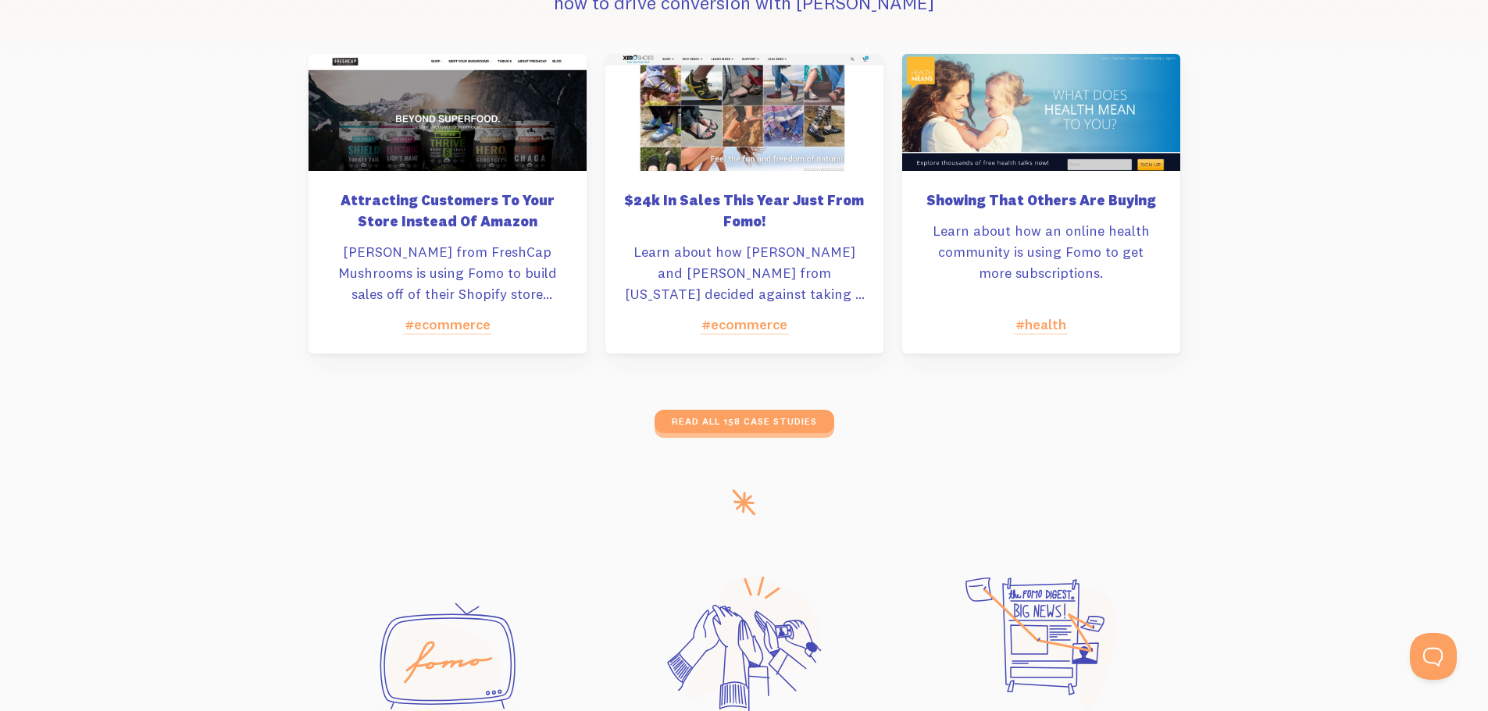
scroll to position [7653, 0]
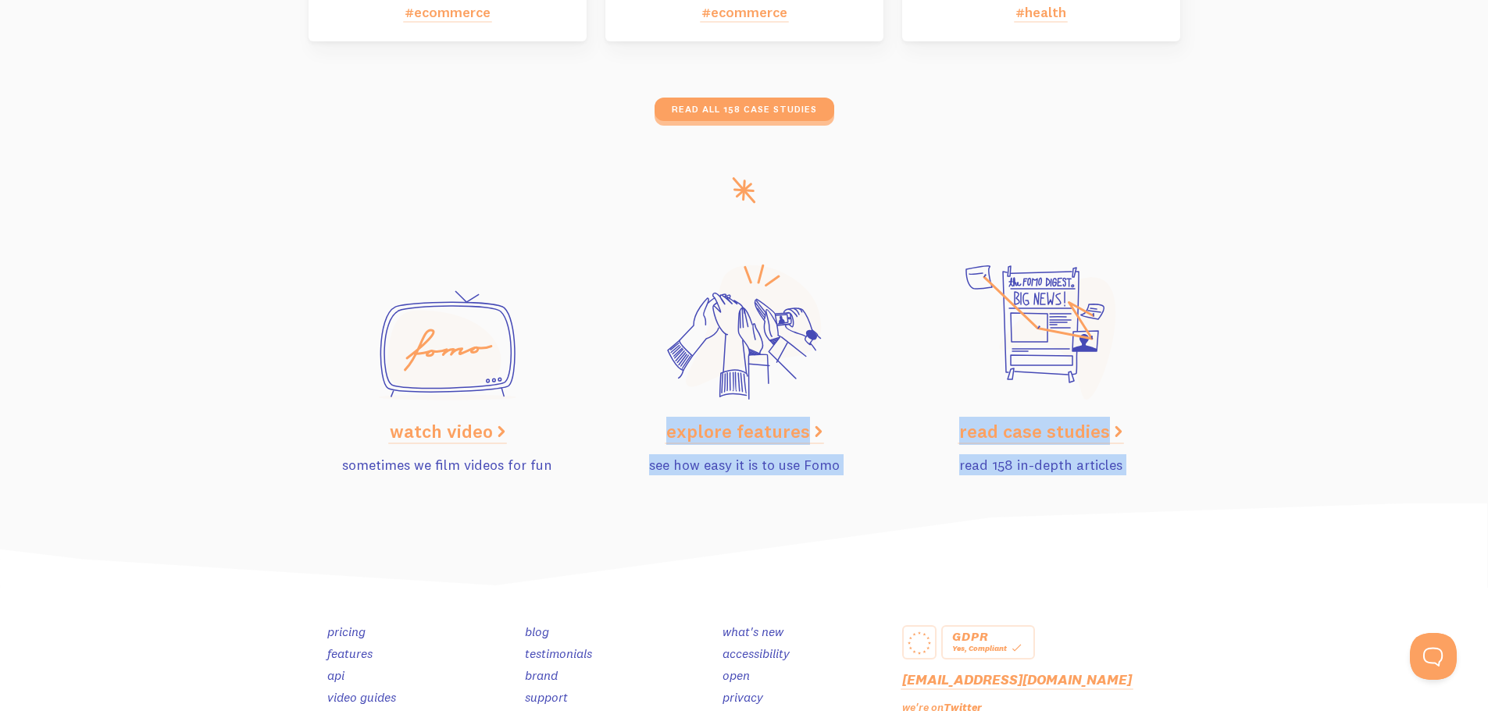
drag, startPoint x: 775, startPoint y: 390, endPoint x: 736, endPoint y: 554, distance: 168.7
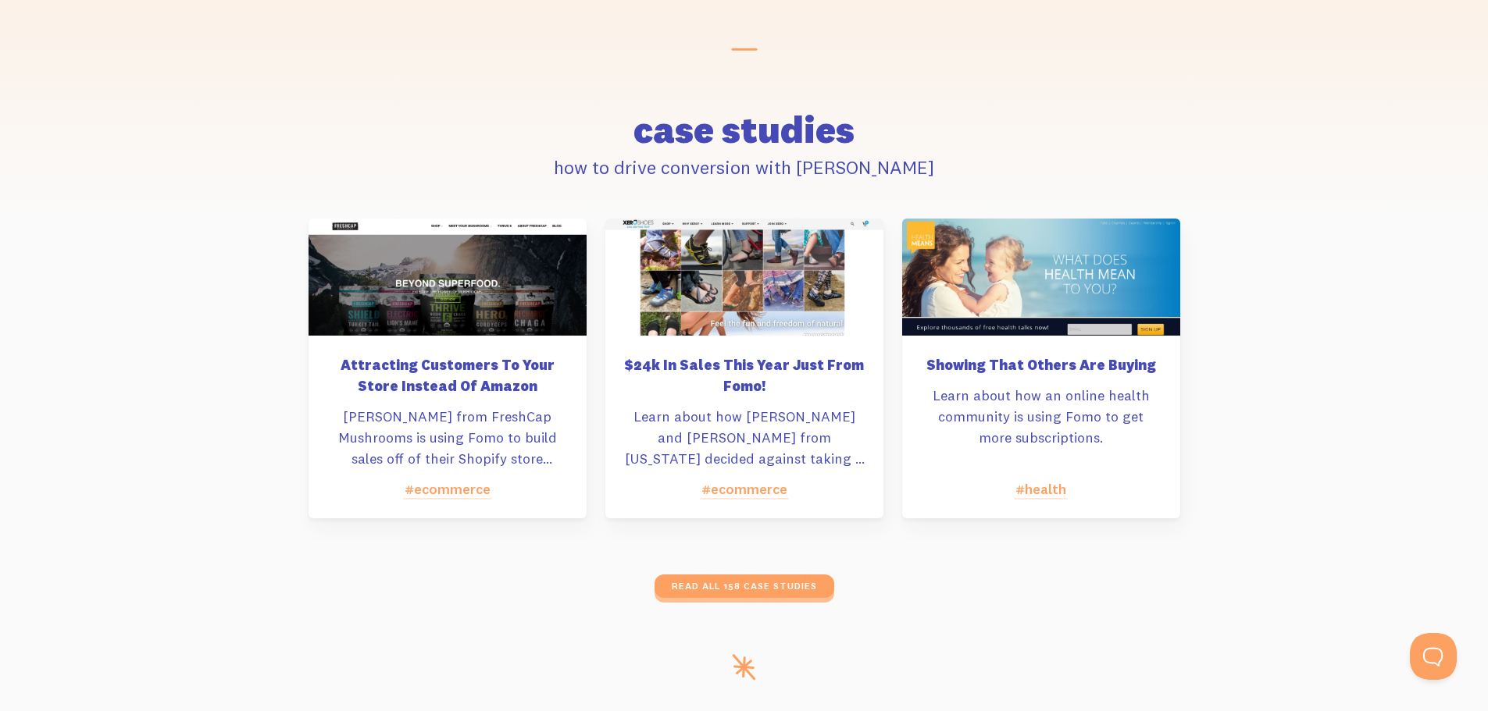
scroll to position [6975, 0]
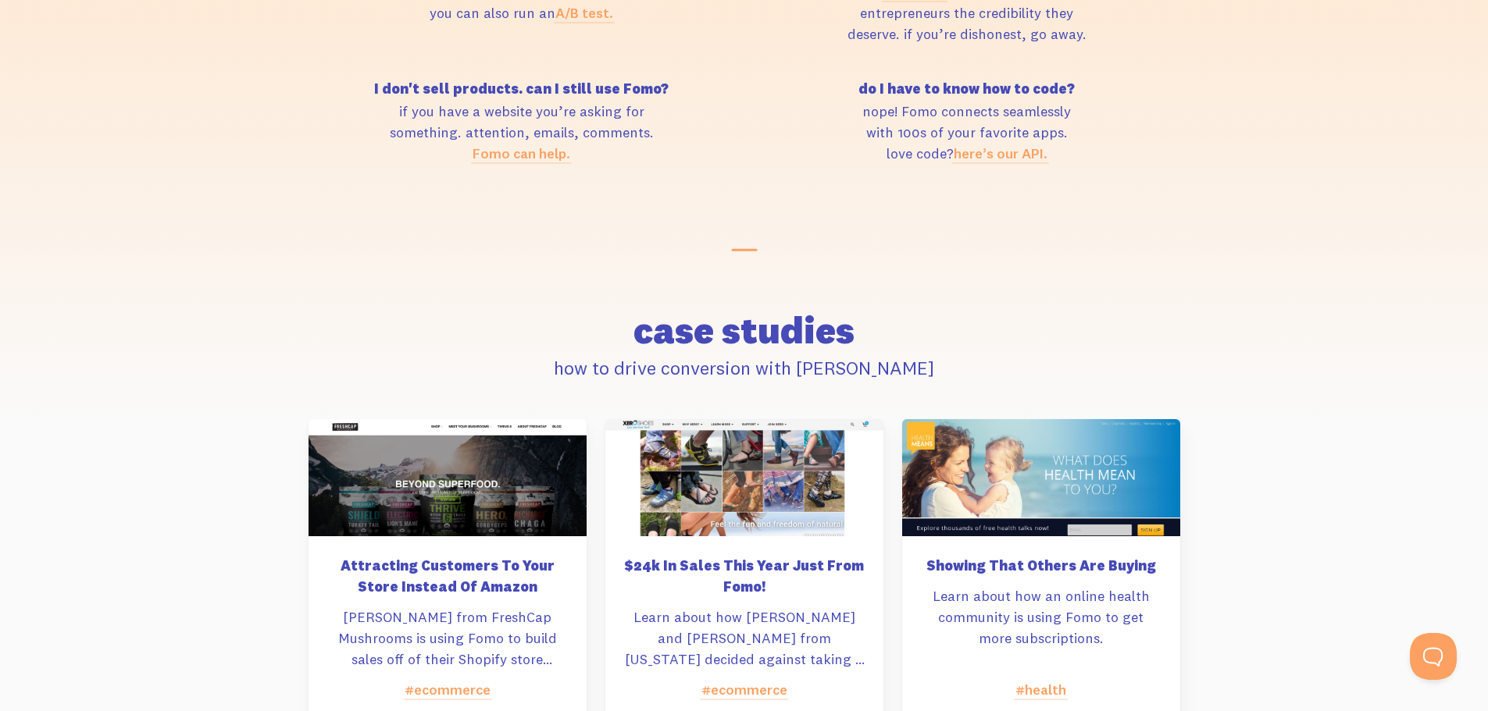
click at [1028, 155] on link "here’s our API." at bounding box center [1000, 153] width 94 height 18
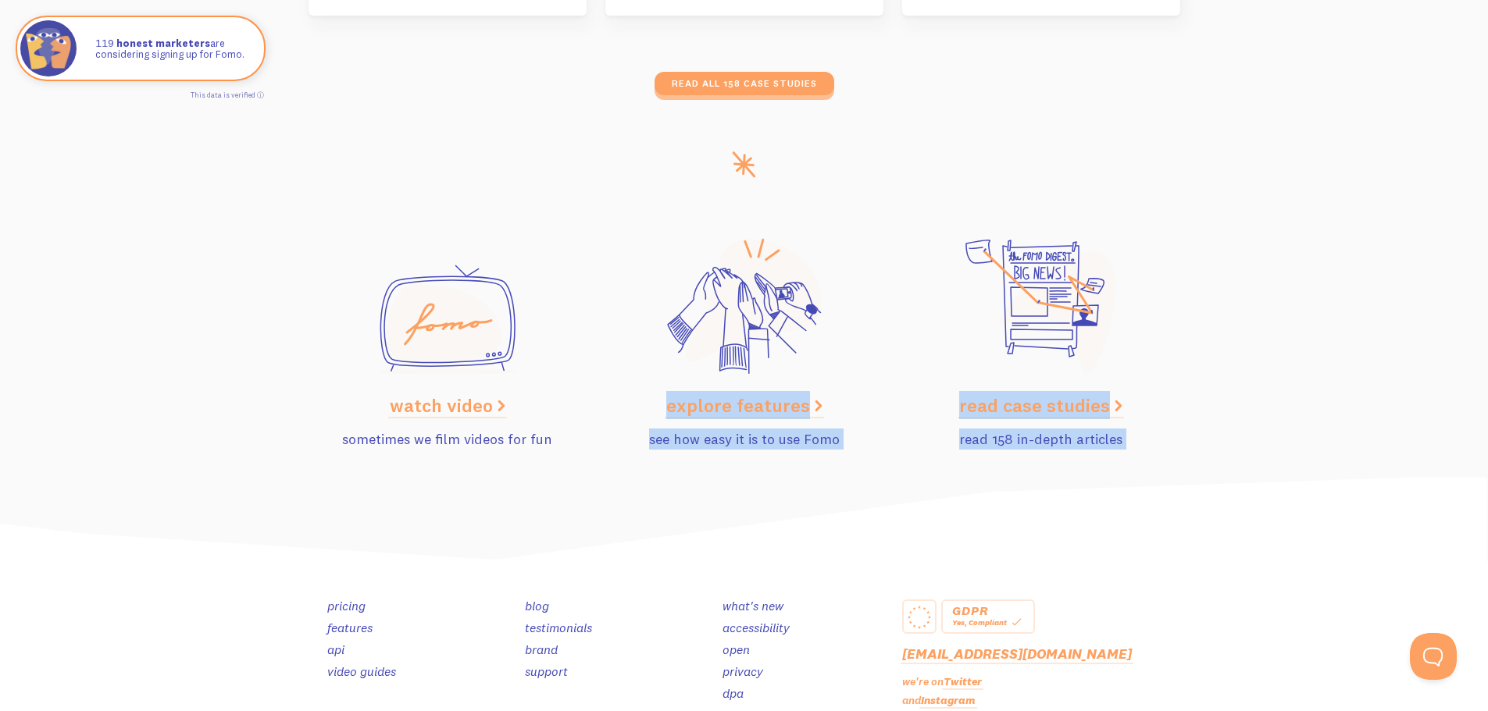
scroll to position [7756, 0]
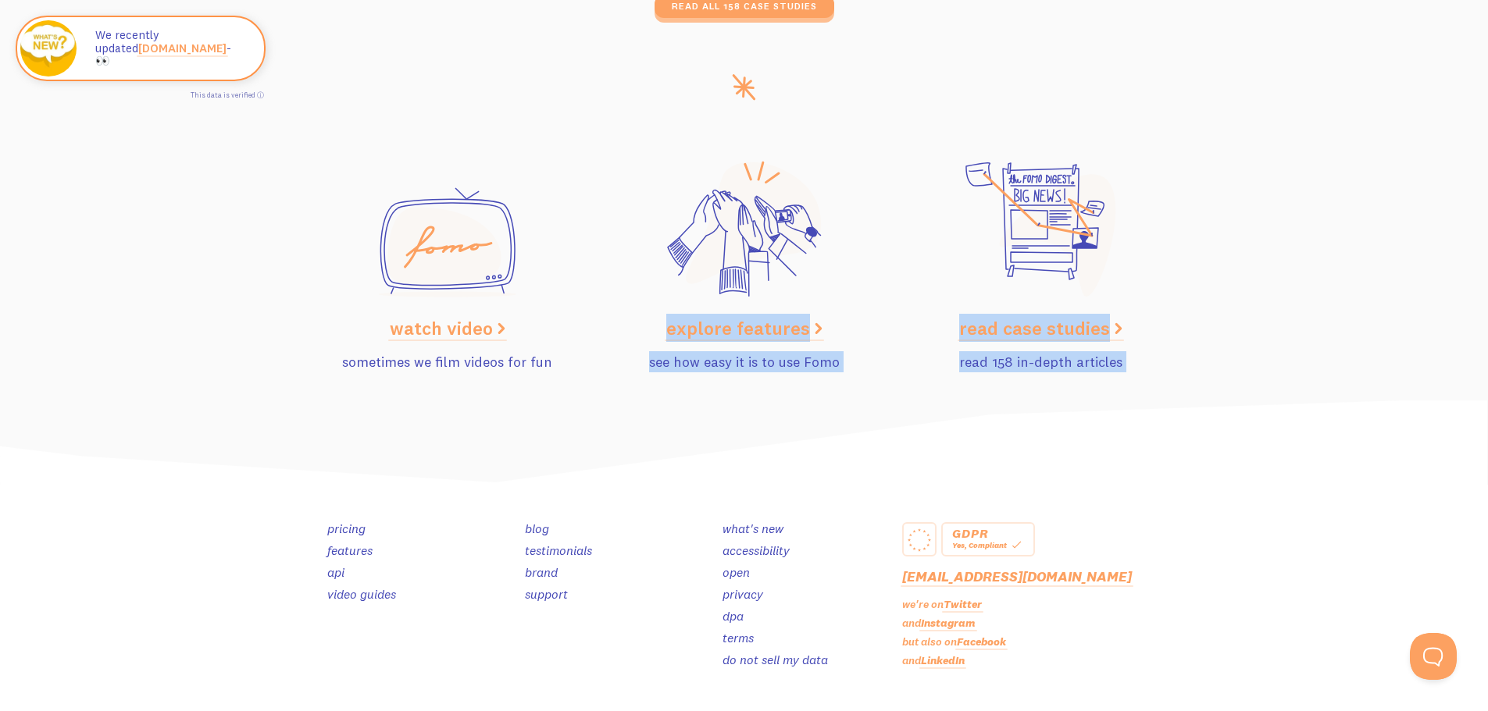
click at [846, 406] on img at bounding box center [744, 444] width 1488 height 86
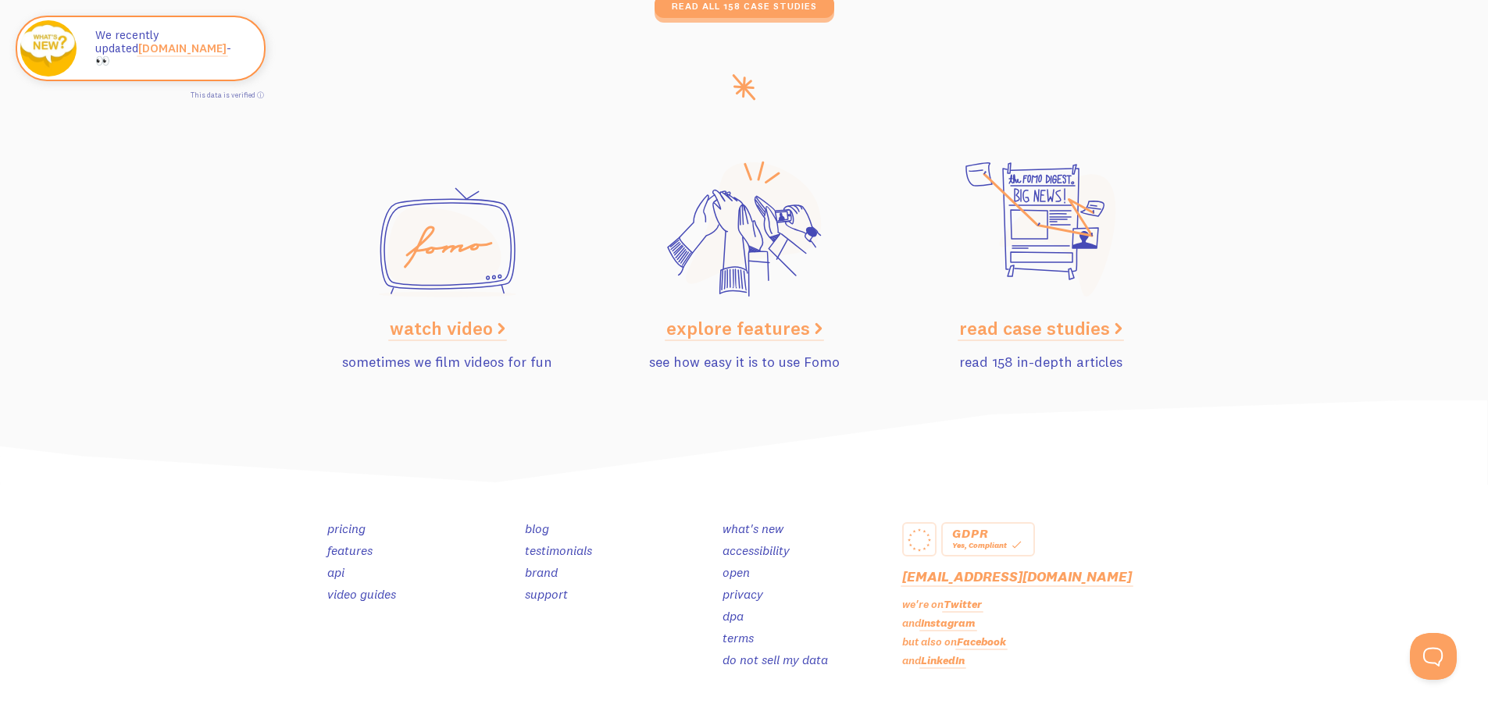
click at [1242, 554] on div "GDPR Yes, Compliant hello@fomo.com we're on Twitter and Instagram but also on F…" at bounding box center [744, 637] width 1488 height 305
click at [547, 579] on link "brand" at bounding box center [541, 573] width 33 height 16
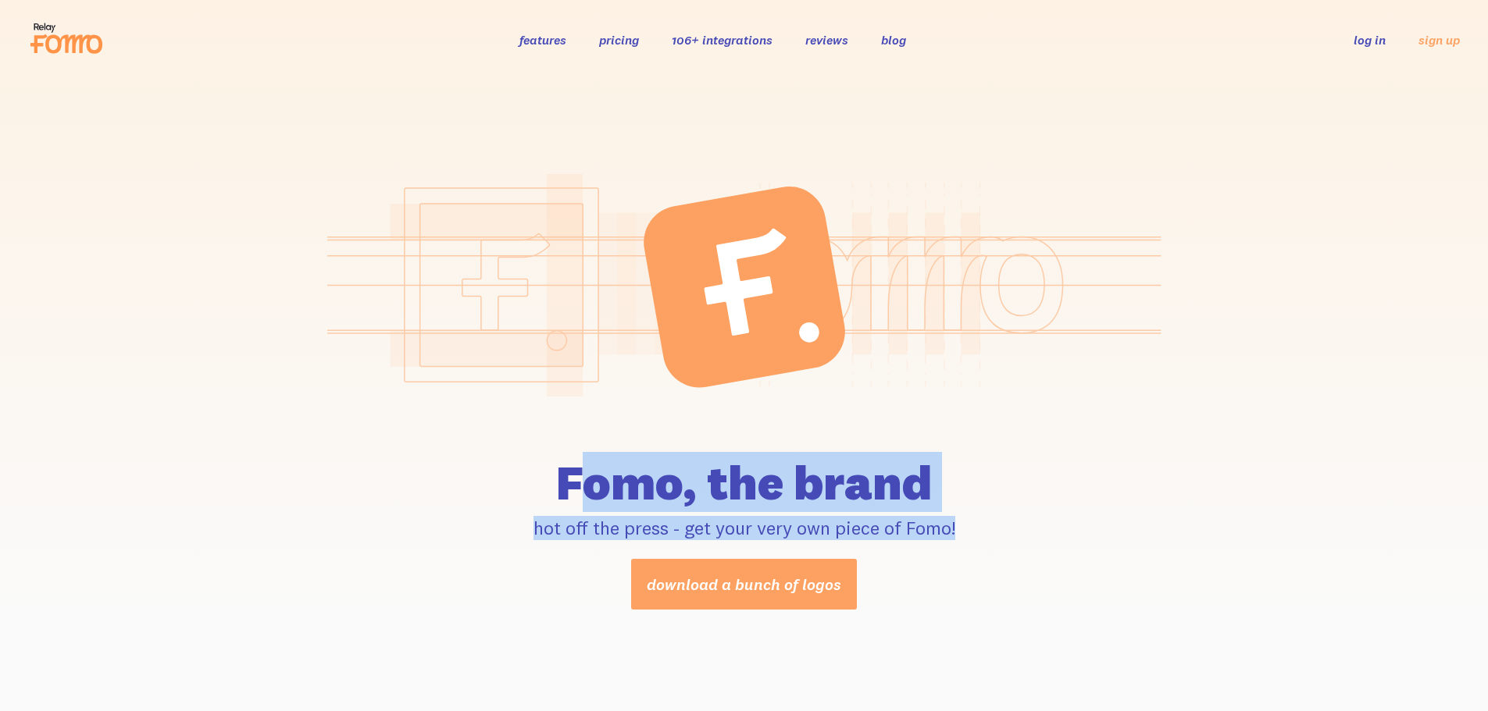
drag, startPoint x: 622, startPoint y: 476, endPoint x: 983, endPoint y: 519, distance: 364.2
click at [982, 519] on div "Fomo, the brand hot off the press - get your very own piece of Fomo! download a…" at bounding box center [744, 533] width 890 height 151
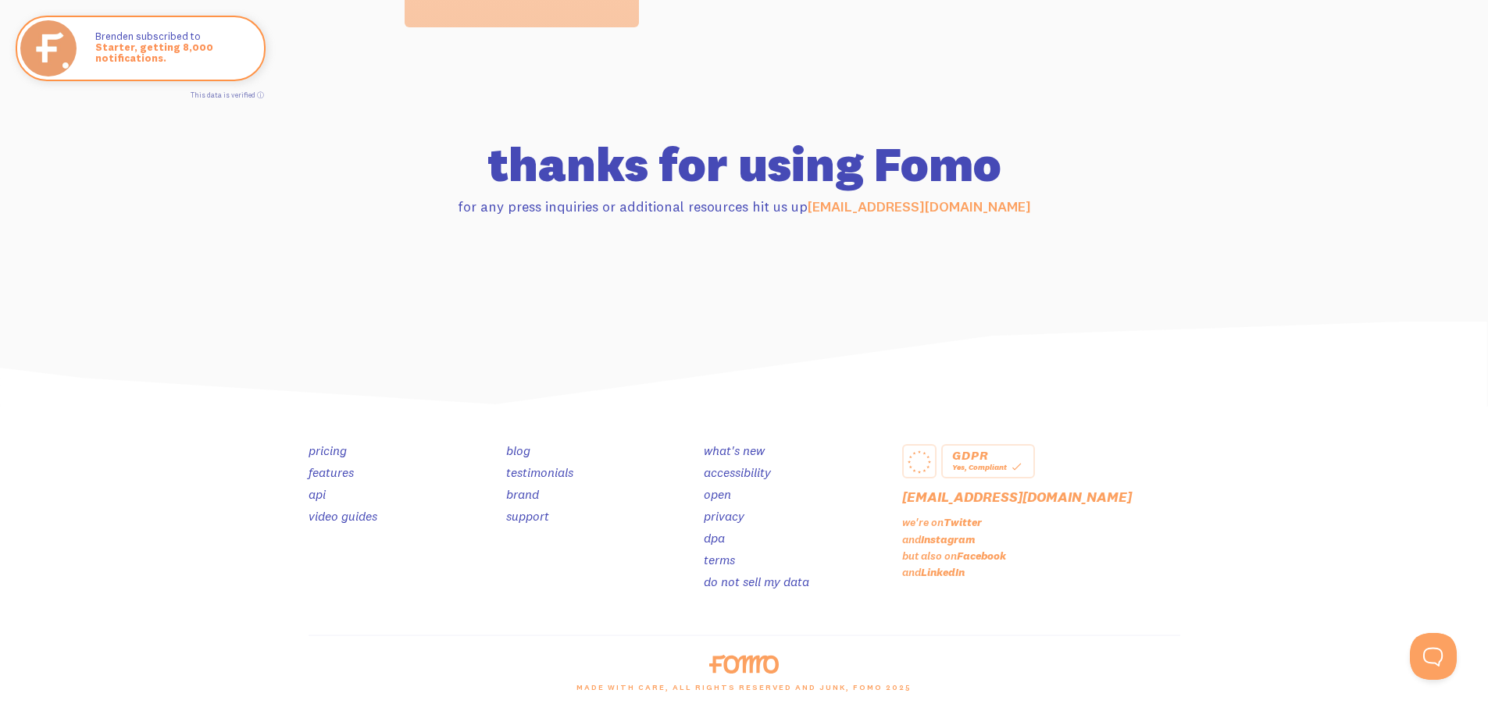
scroll to position [1278, 0]
